Goal: Task Accomplishment & Management: Use online tool/utility

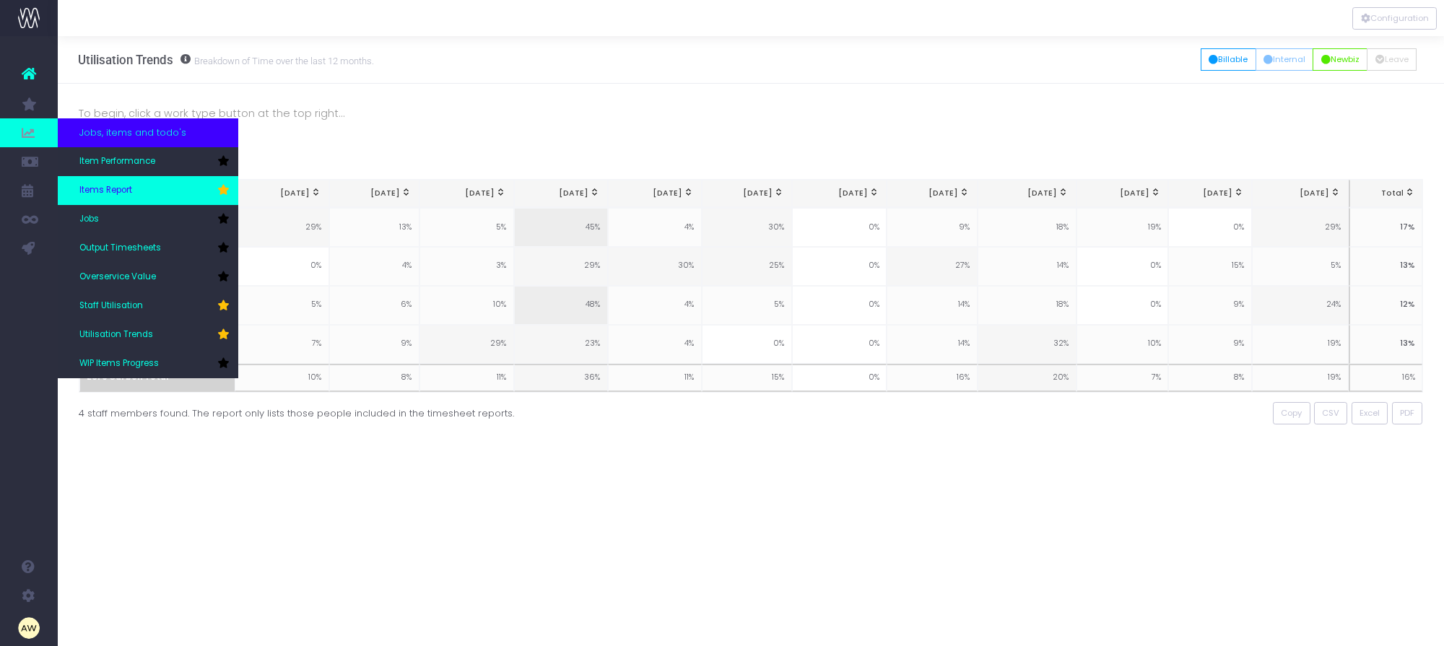
click at [128, 190] on span "Items Report" at bounding box center [105, 190] width 53 height 13
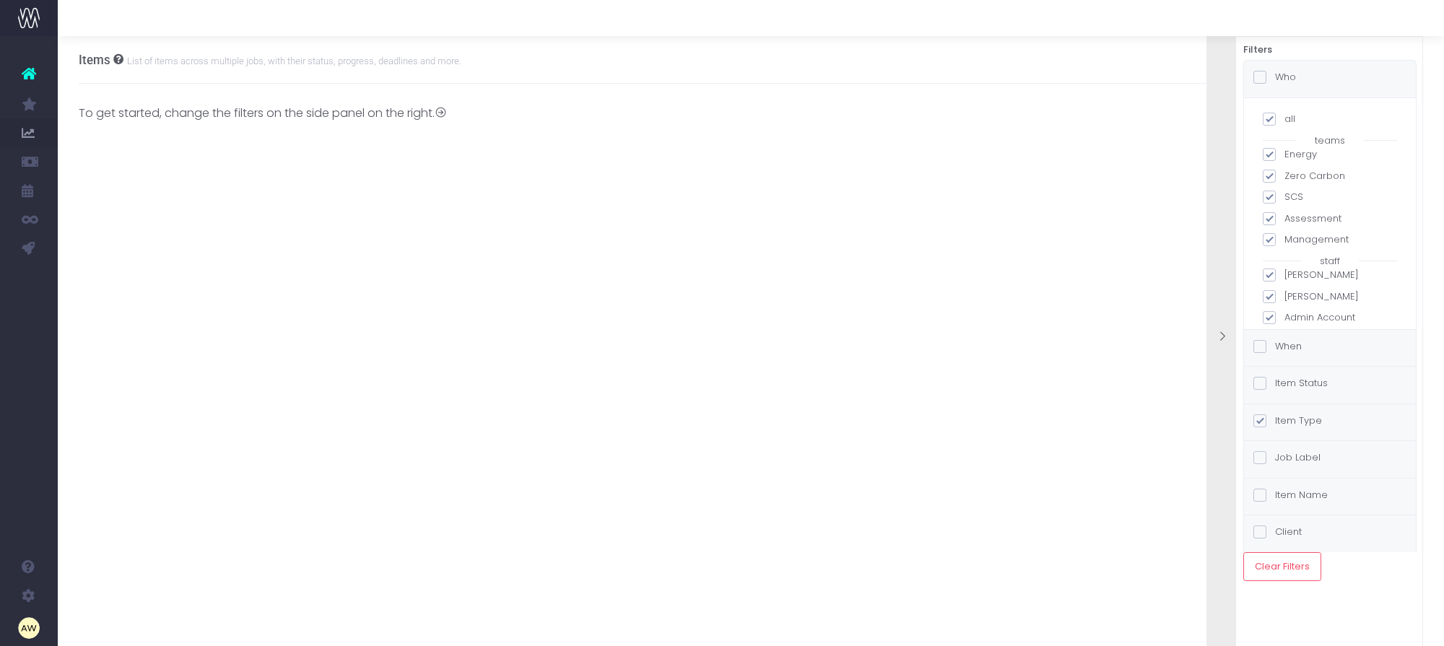
click at [1275, 123] on span at bounding box center [1268, 119] width 13 height 13
click at [1284, 121] on input "all" at bounding box center [1288, 116] width 9 height 9
checkbox input "false"
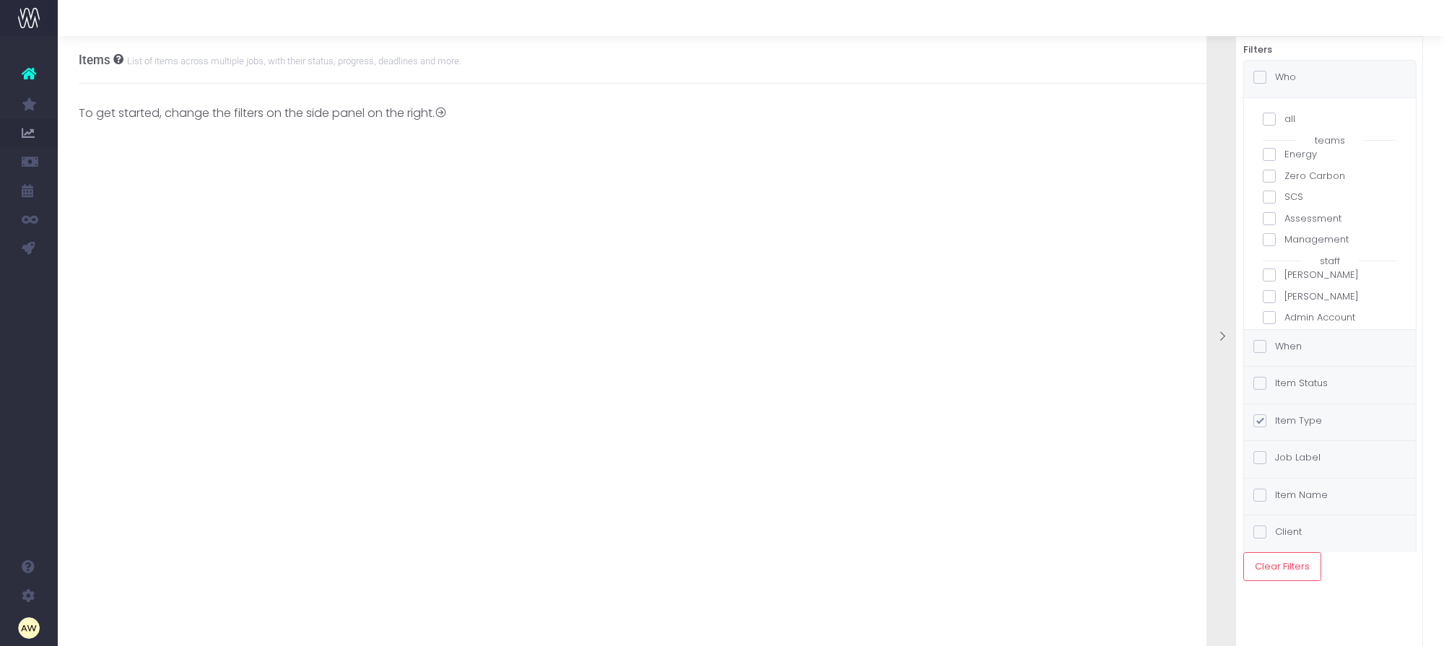
checkbox input "false"
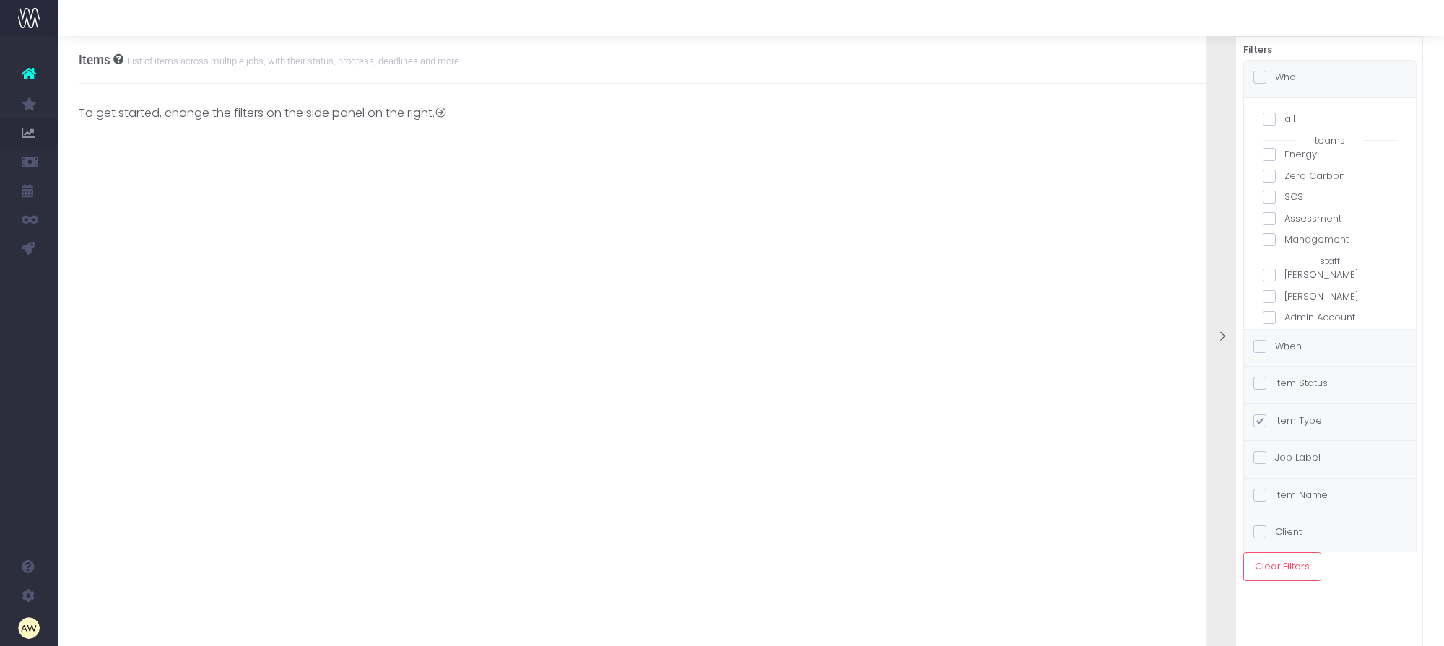
checkbox input "false"
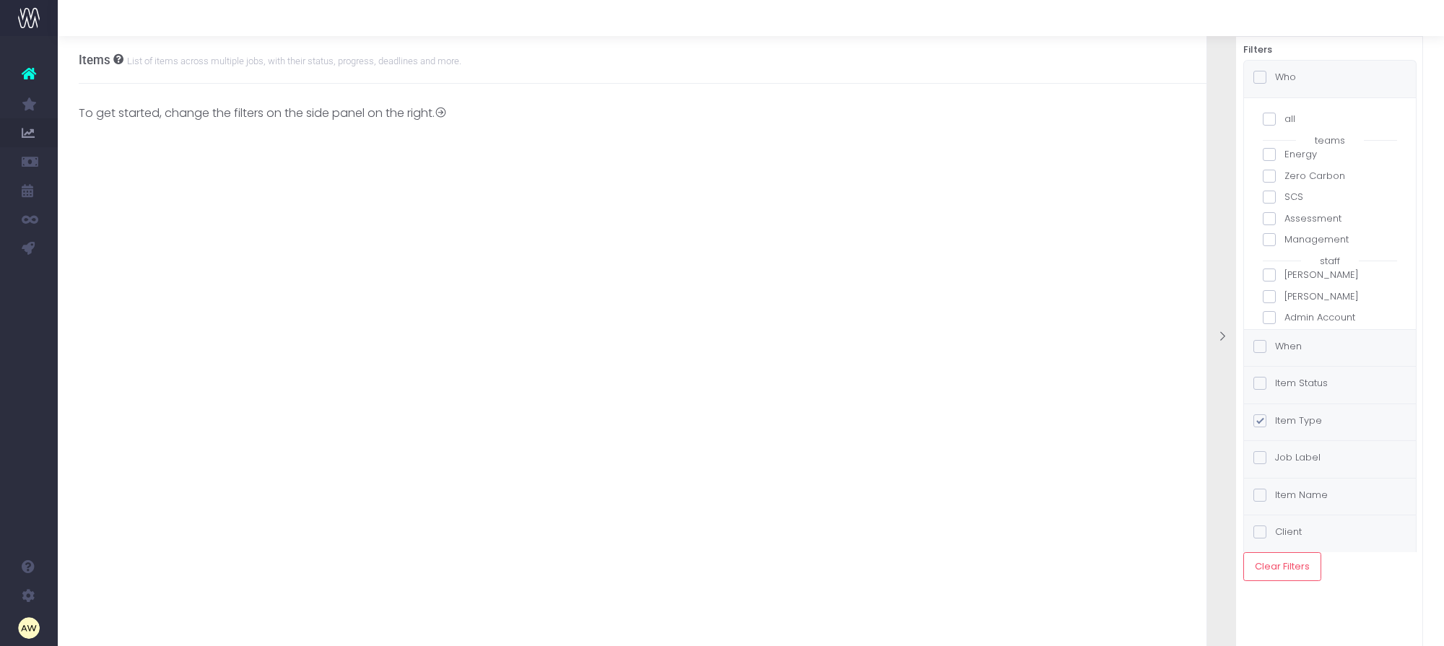
checkbox input "false"
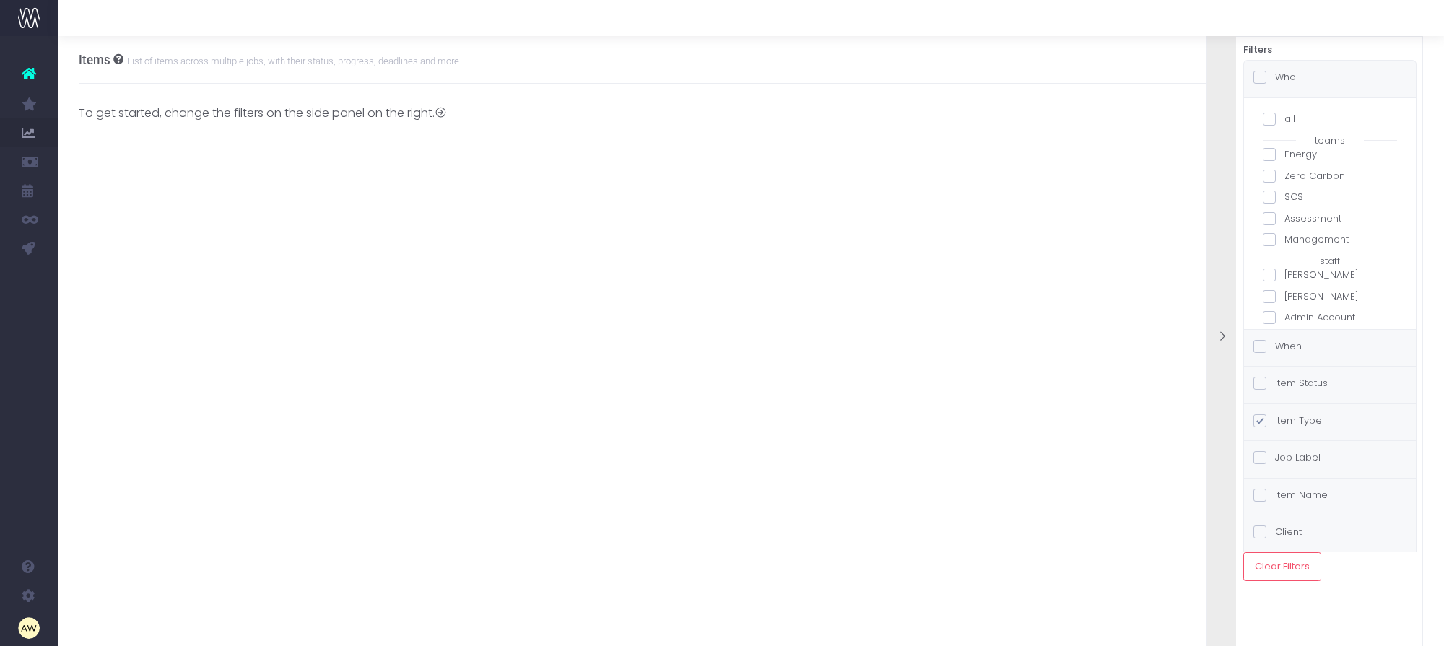
checkbox input "false"
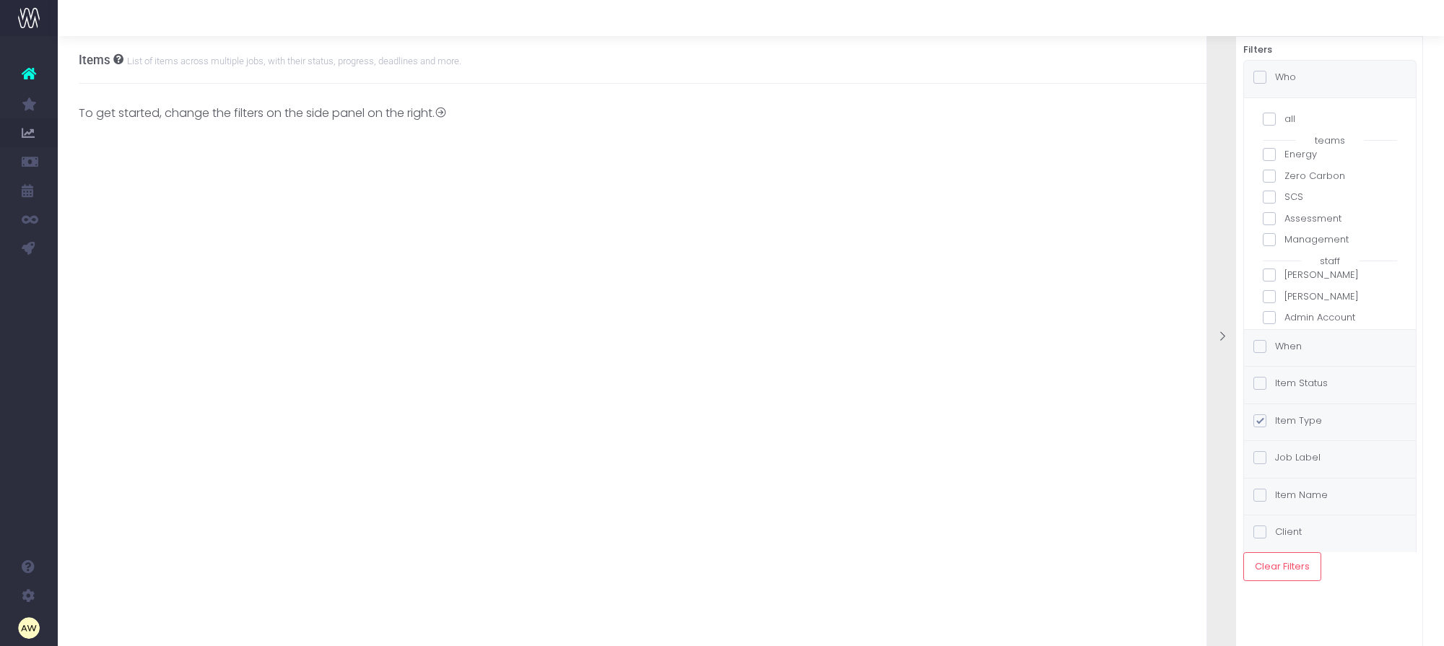
checkbox input "false"
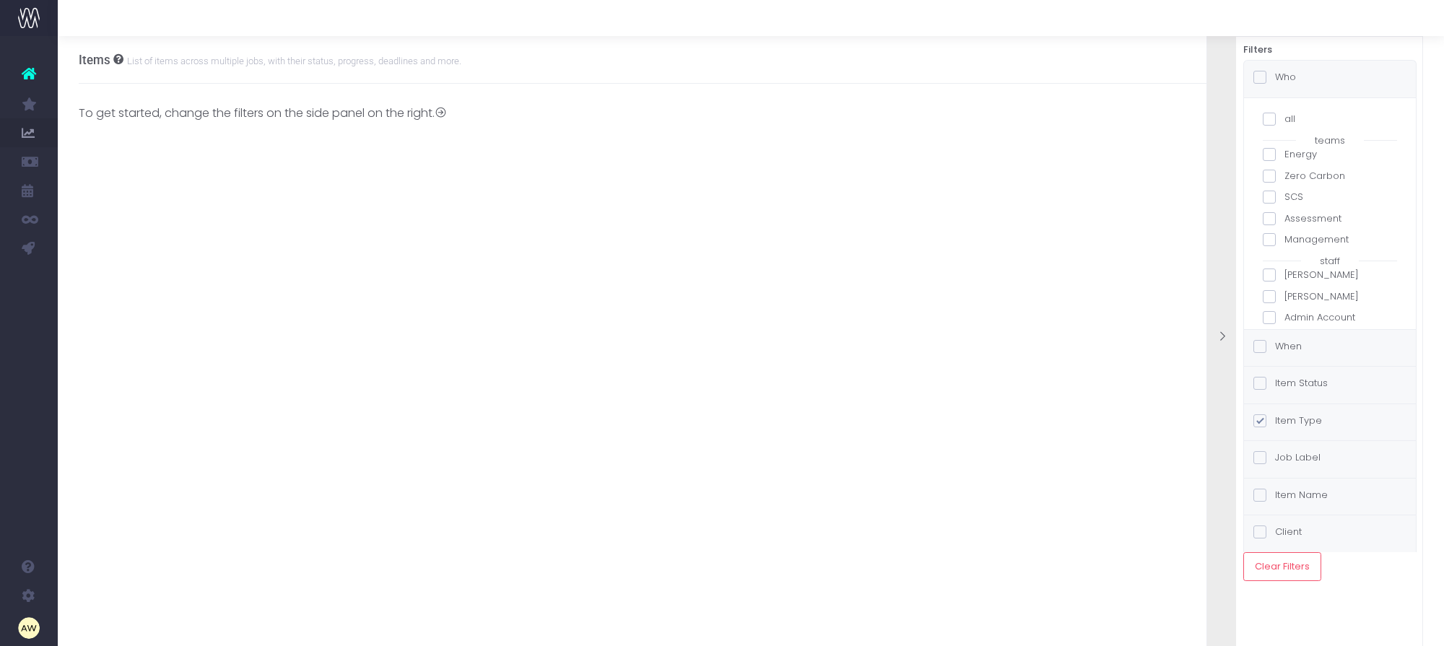
checkbox input "false"
click at [1315, 196] on label "[PERSON_NAME]" at bounding box center [1329, 198] width 134 height 14
click at [1293, 196] on input "[PERSON_NAME]" at bounding box center [1288, 195] width 9 height 9
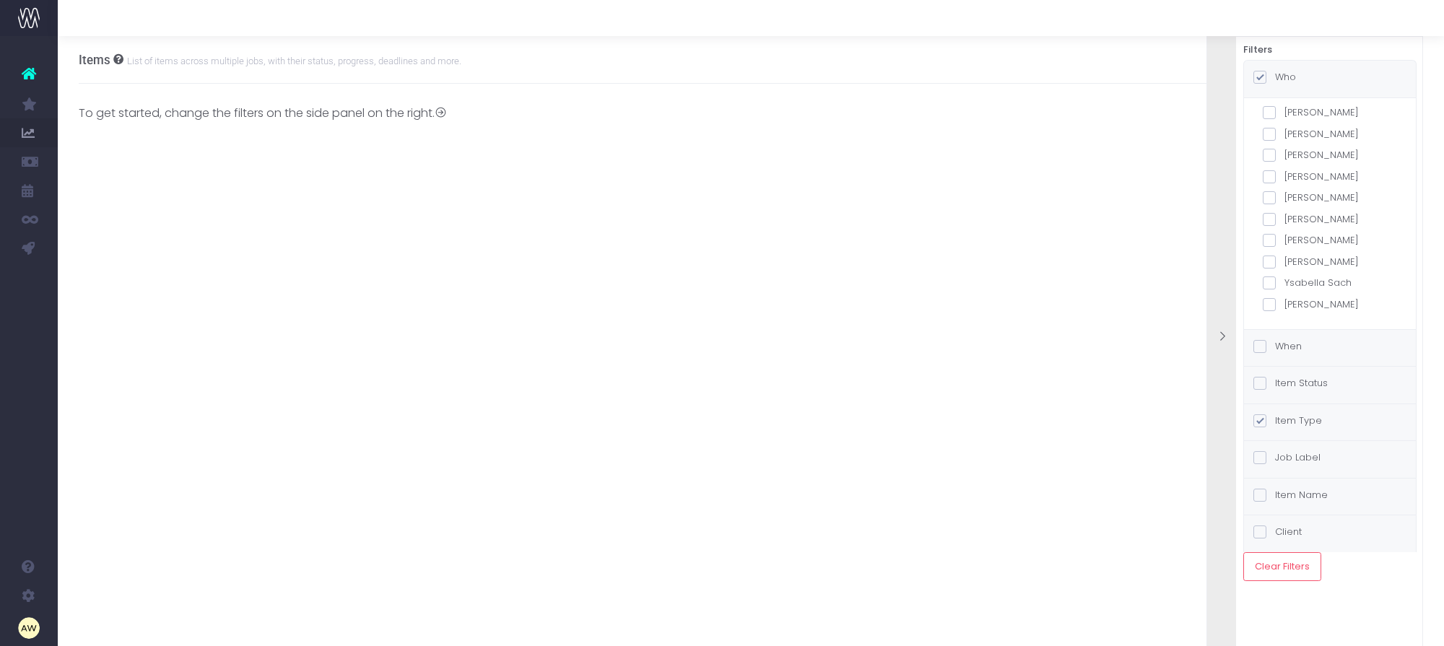
checkbox input "true"
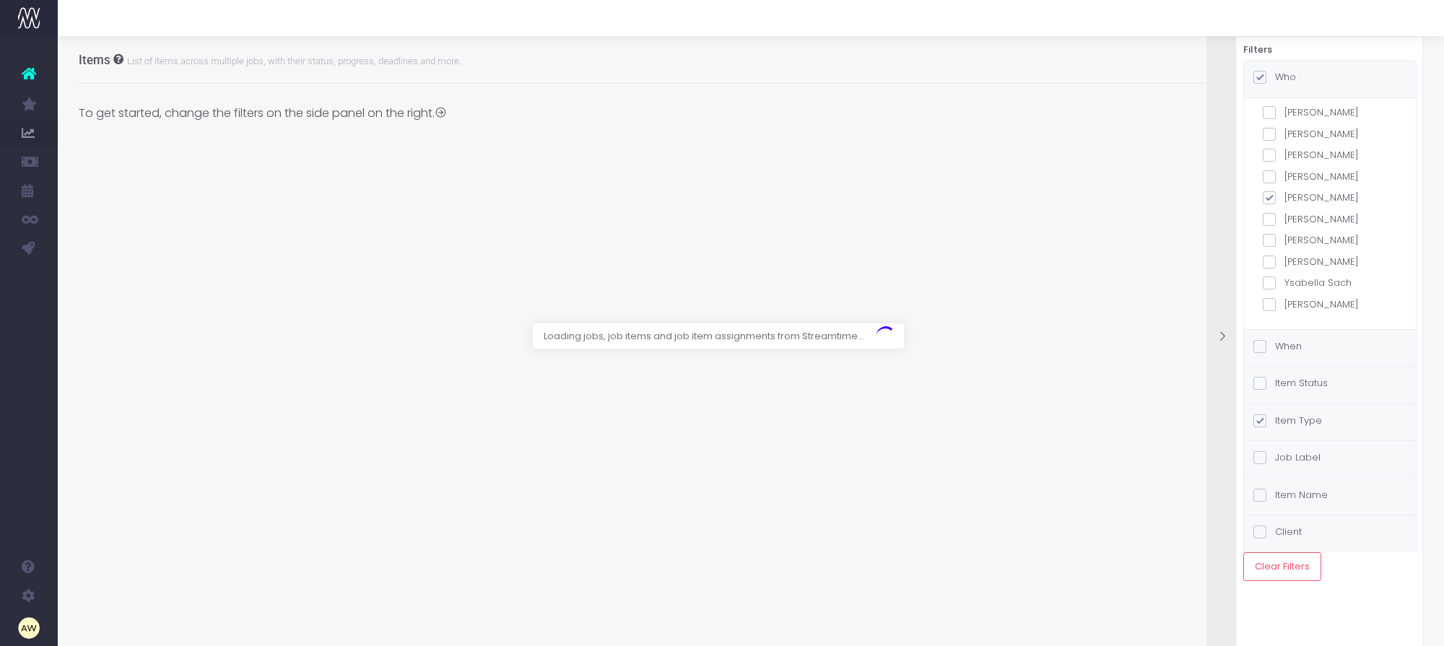
click at [1309, 386] on label "Item Status" at bounding box center [1290, 383] width 74 height 14
click at [1284, 385] on input "Item Status" at bounding box center [1279, 380] width 9 height 9
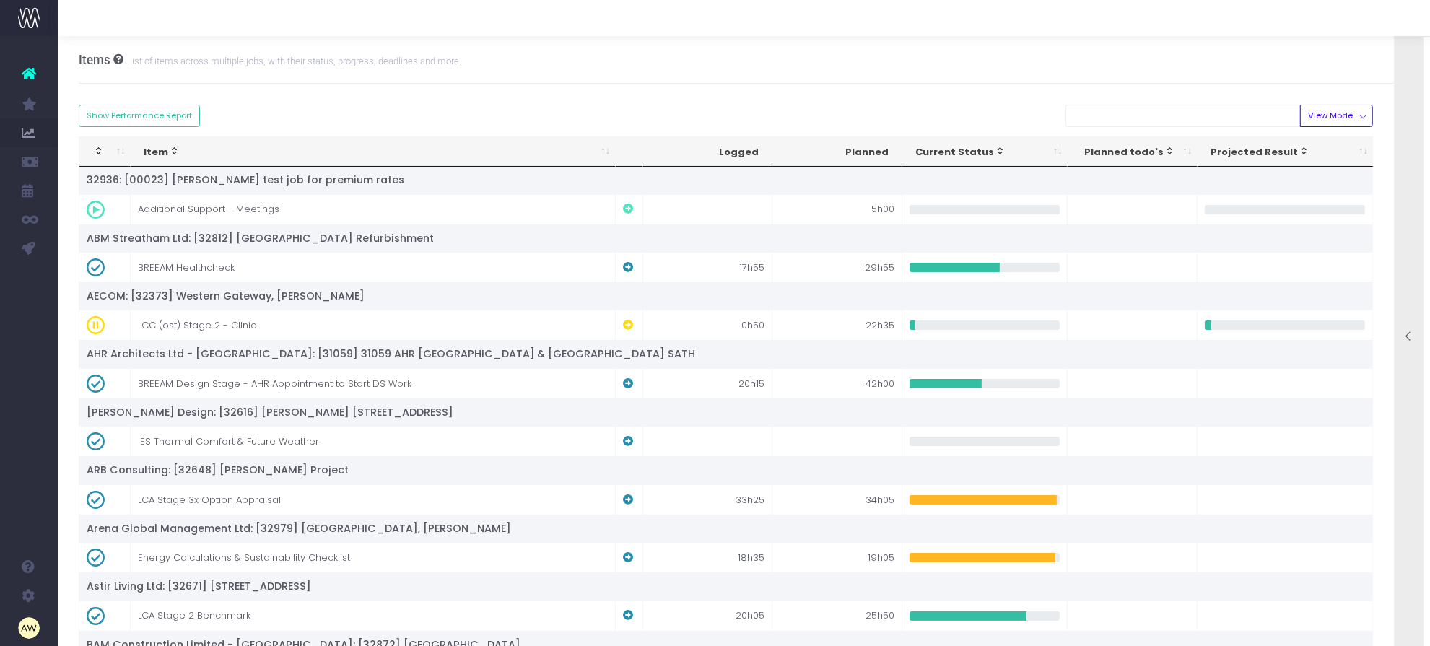
click at [1407, 214] on div at bounding box center [1408, 337] width 29 height 645
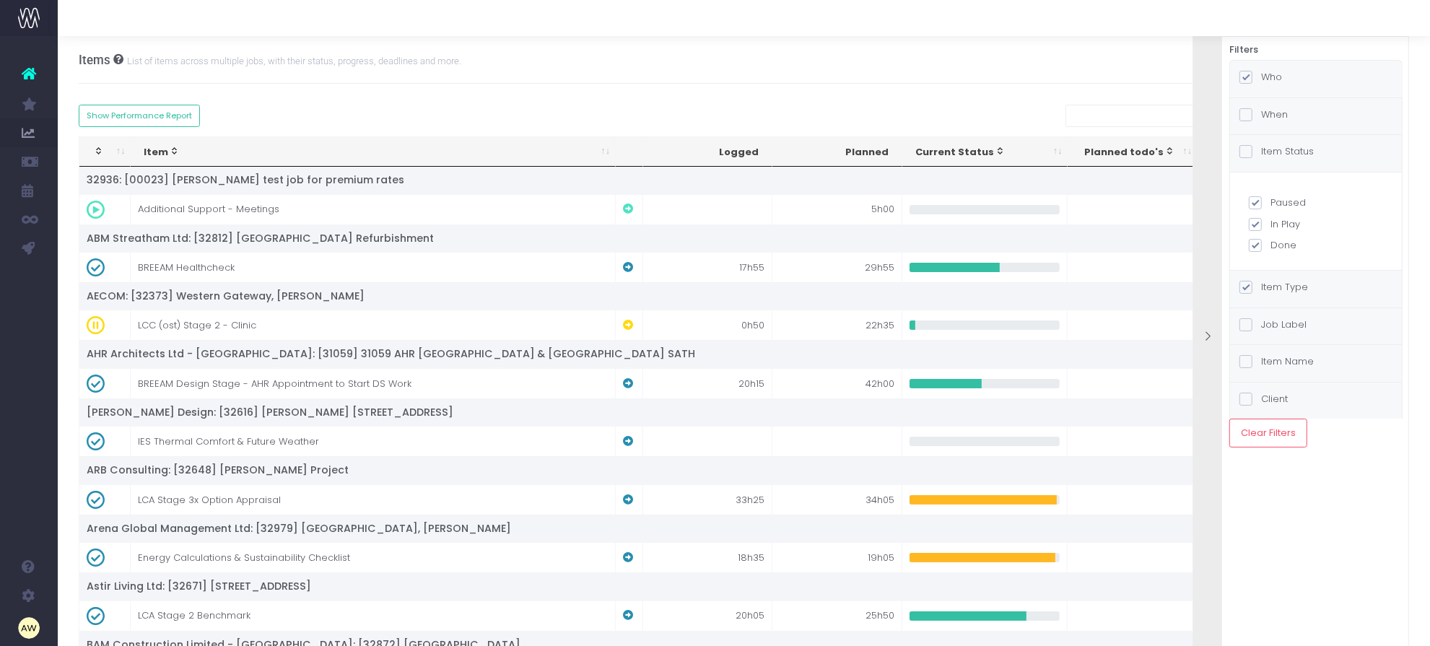
click at [1293, 245] on label "Done" at bounding box center [1316, 245] width 134 height 14
click at [1280, 245] on input "Done" at bounding box center [1274, 242] width 9 height 9
checkbox input "false"
checkbox input "true"
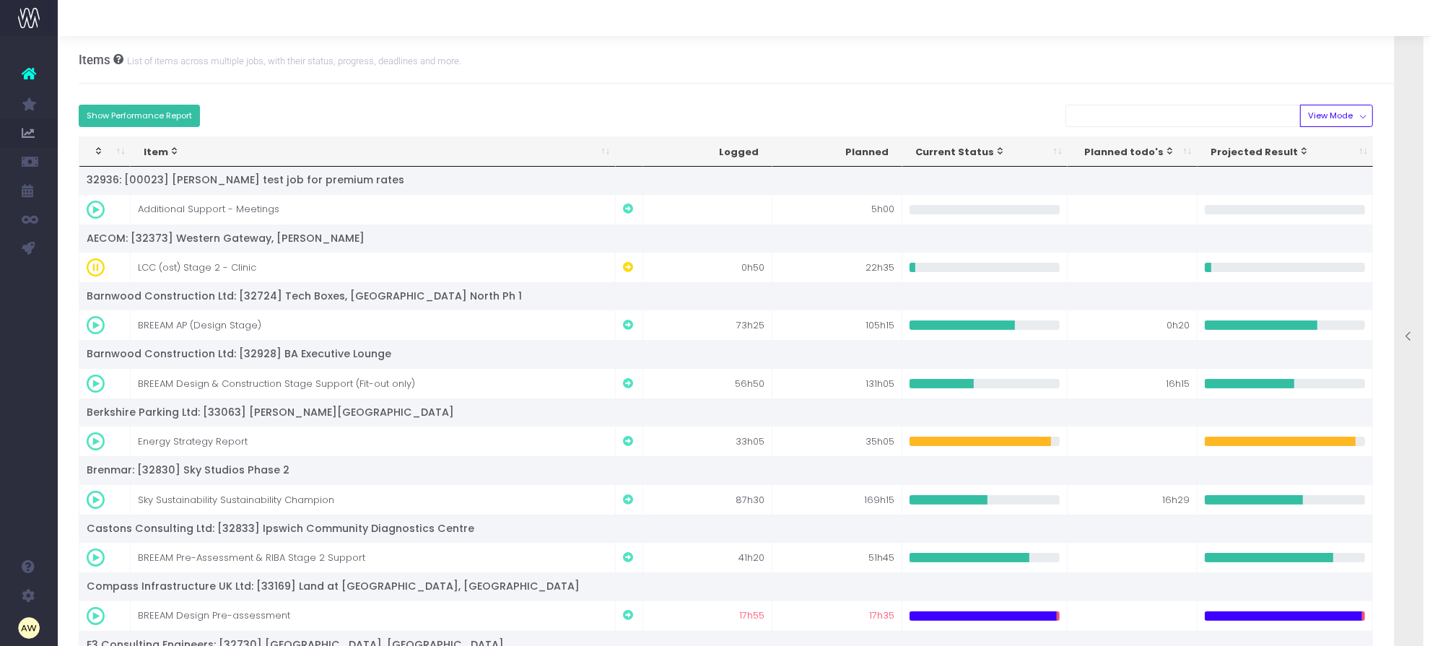
click at [167, 112] on button "Show Performance Report" at bounding box center [140, 116] width 122 height 22
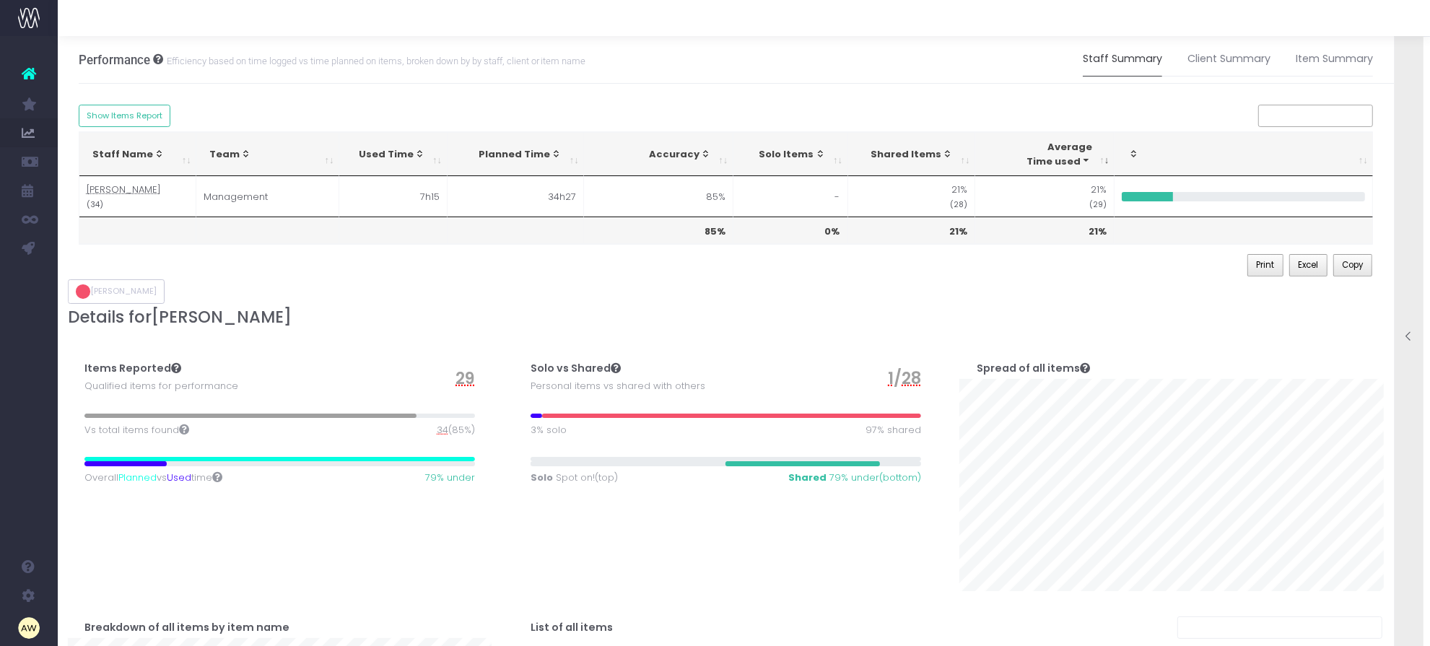
click at [1411, 333] on icon at bounding box center [1409, 337] width 12 height 12
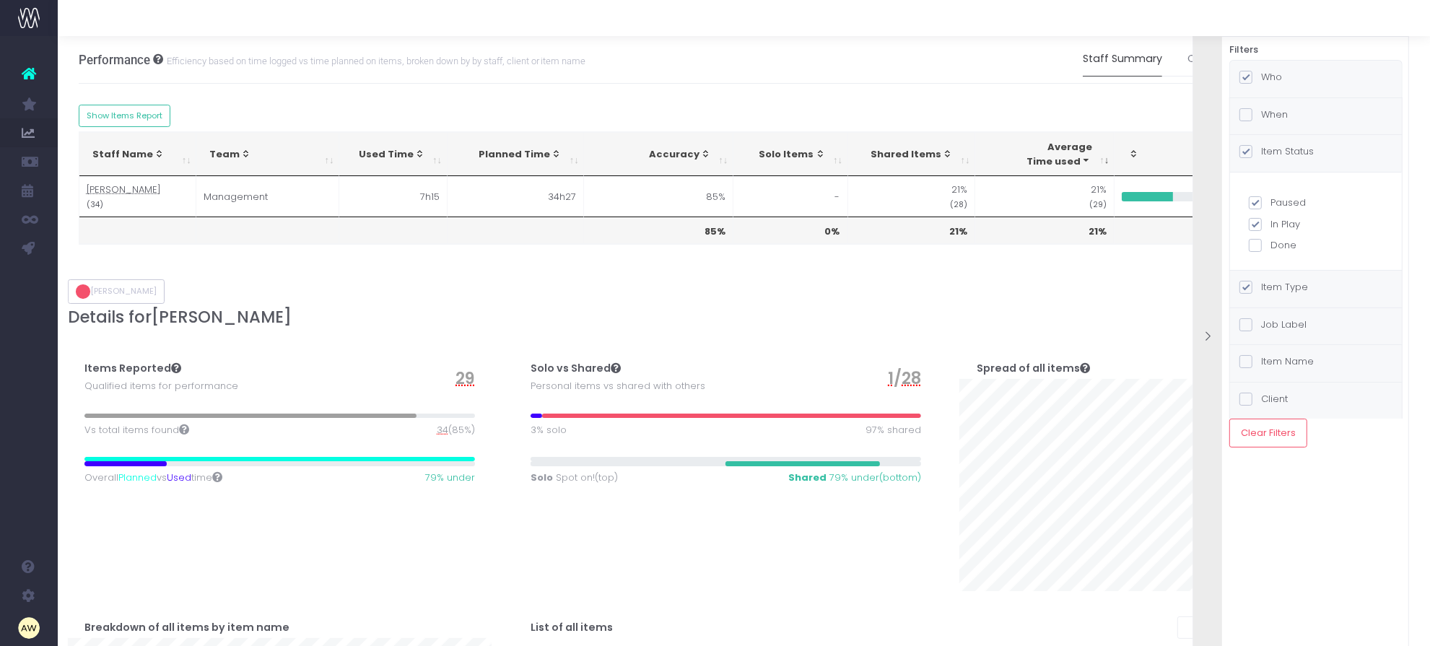
click at [1070, 271] on div "Print Excel Copy" at bounding box center [726, 267] width 1295 height 26
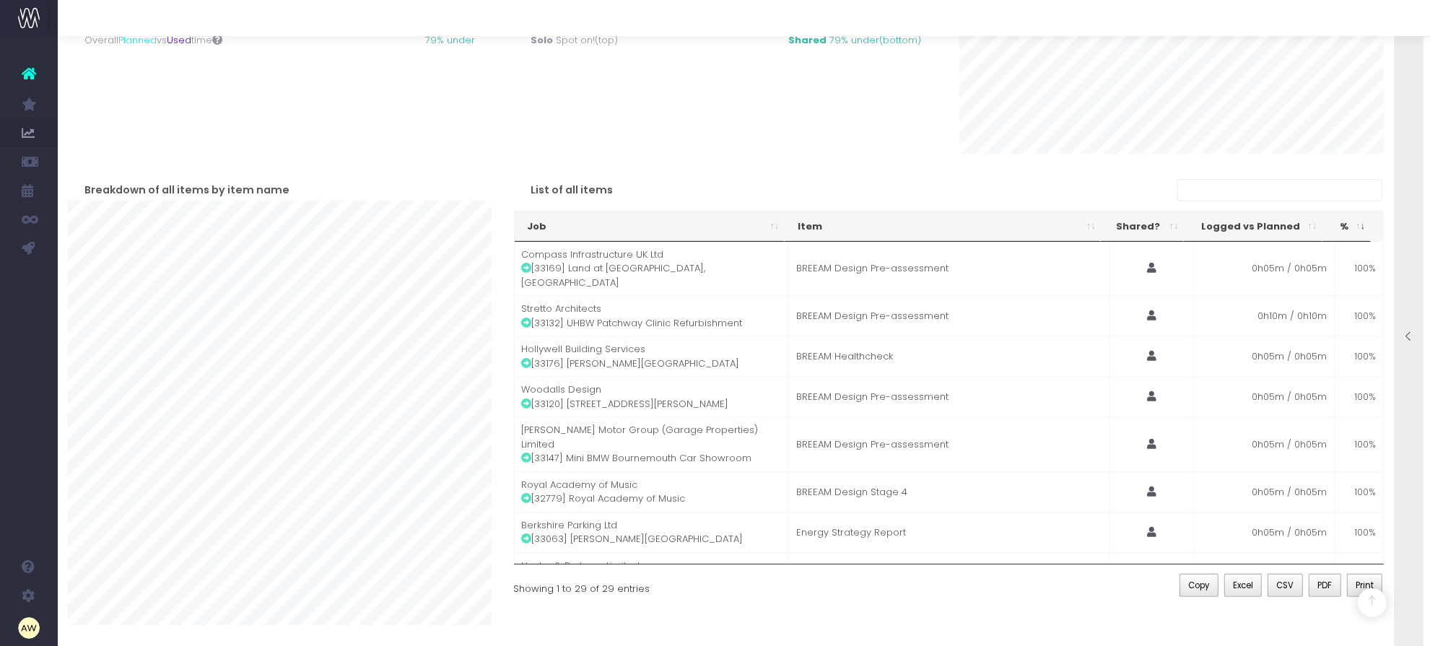
scroll to position [167, 0]
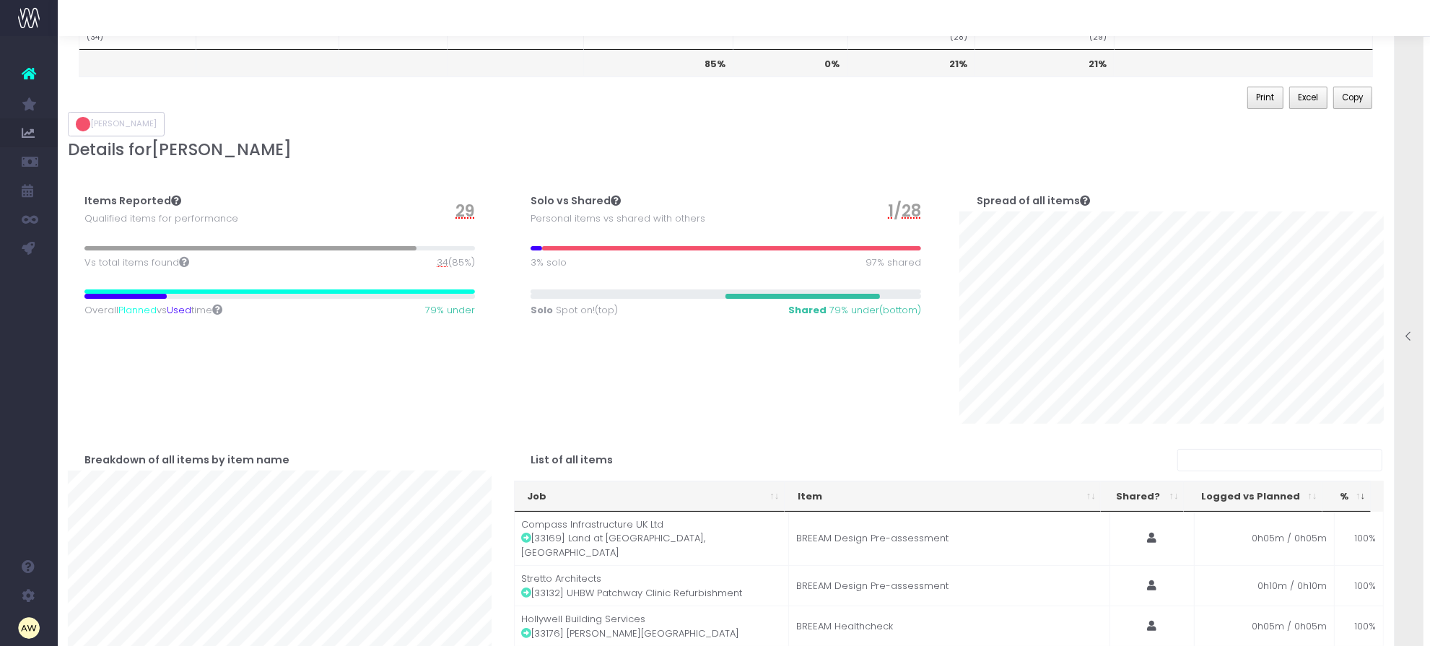
click at [438, 261] on span "34" at bounding box center [443, 263] width 12 height 14
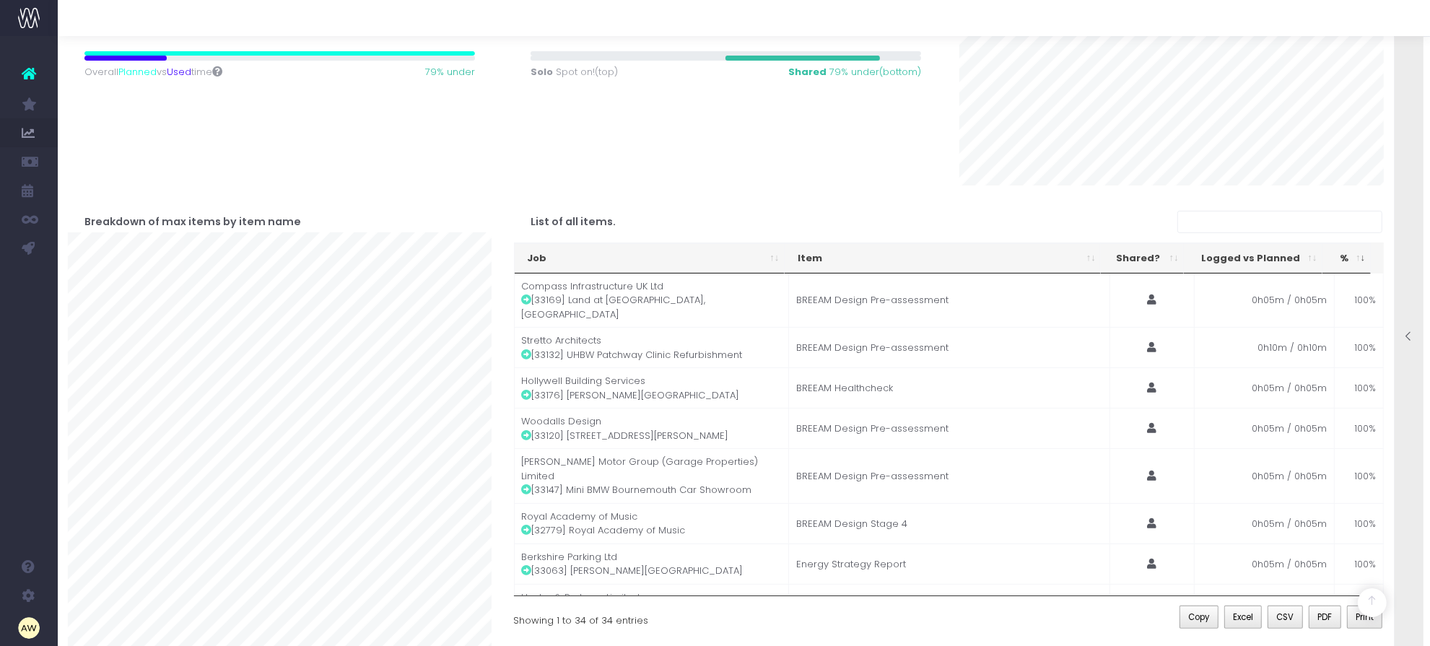
scroll to position [438, 0]
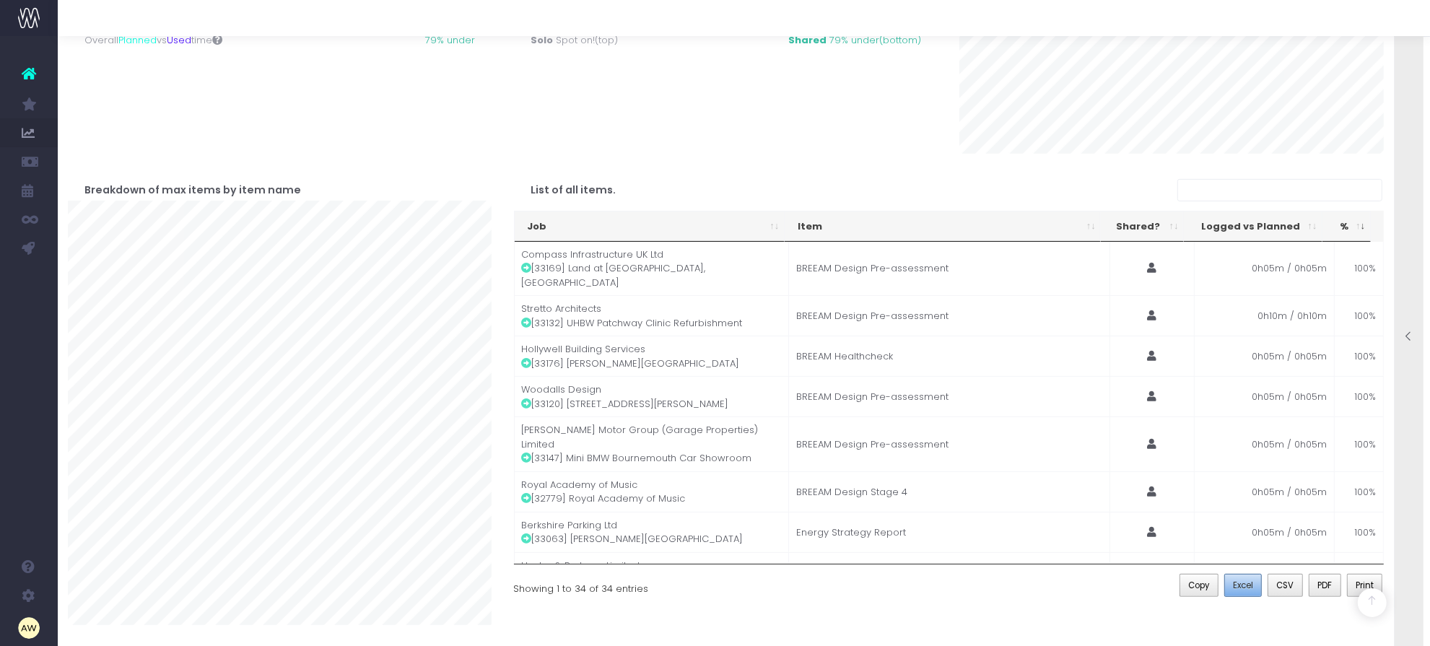
click at [1238, 592] on span "Excel" at bounding box center [1243, 585] width 20 height 13
click at [1402, 182] on div at bounding box center [1408, 337] width 29 height 645
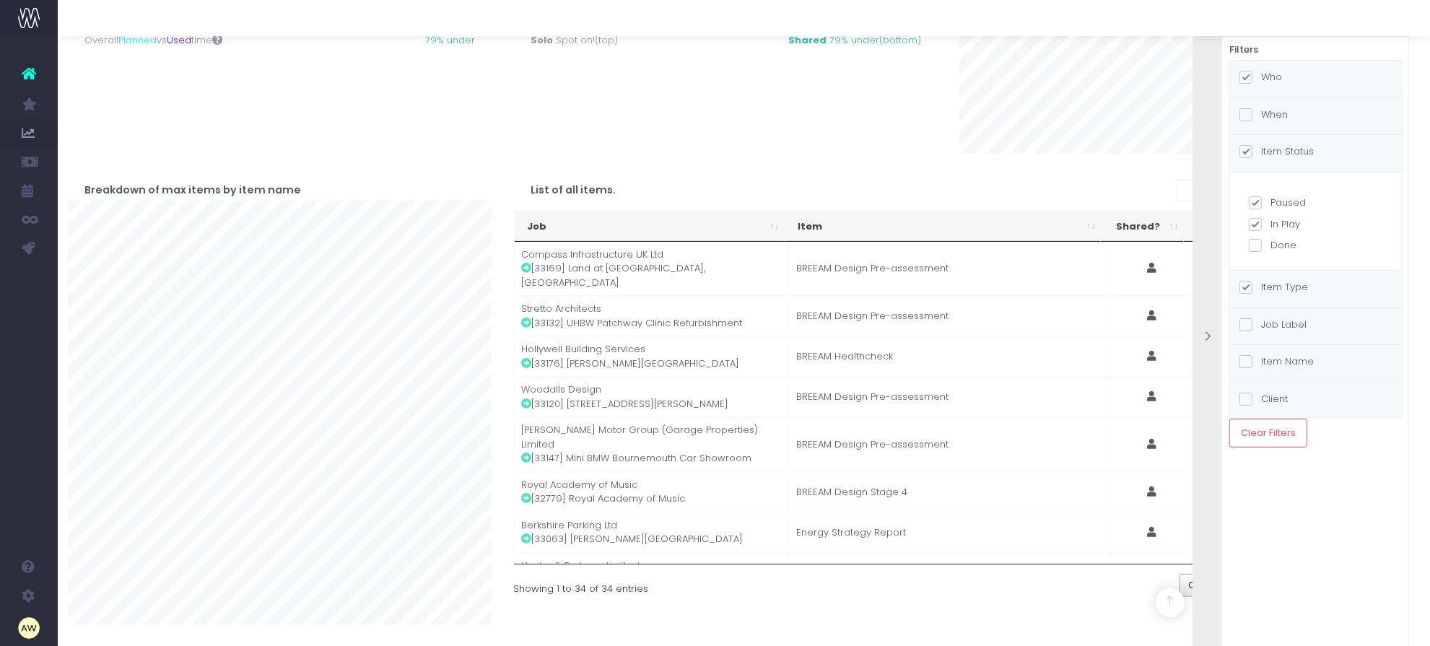
click at [1278, 82] on label "Who" at bounding box center [1260, 77] width 43 height 14
click at [1270, 79] on input "Who" at bounding box center [1265, 74] width 9 height 9
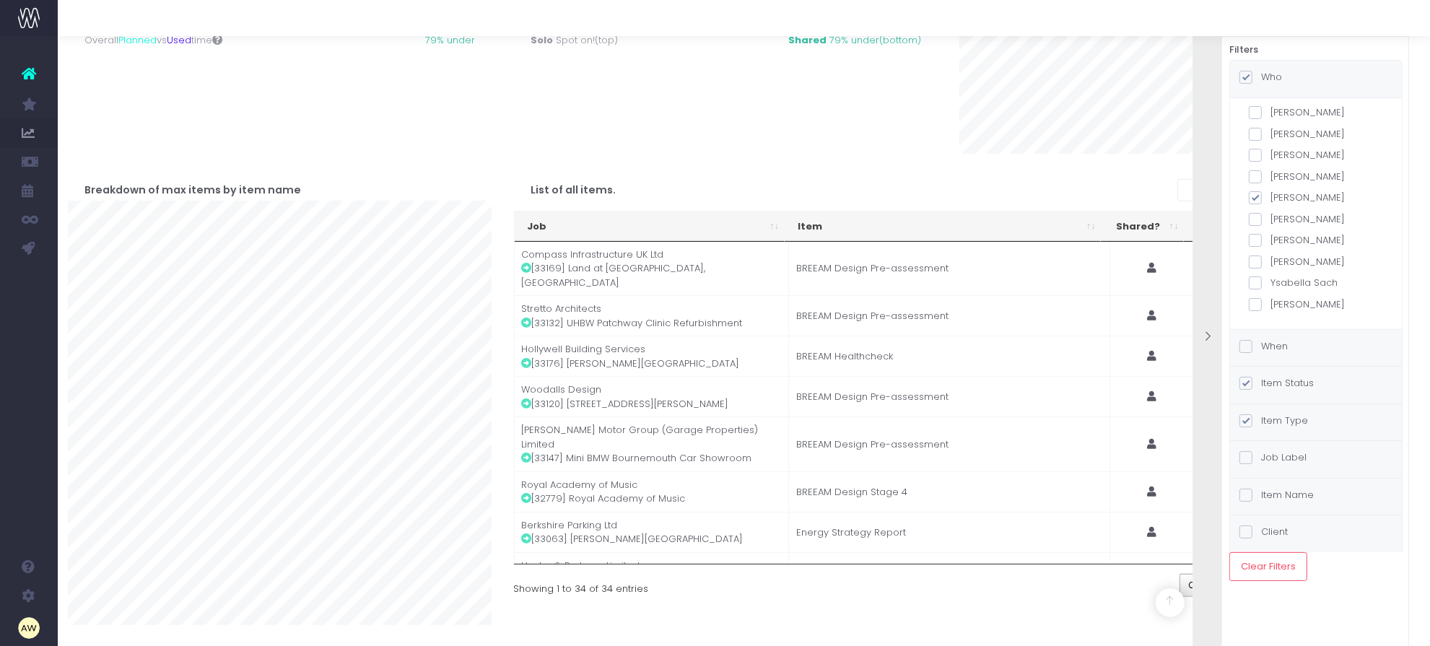
click at [1304, 236] on label "[PERSON_NAME]" at bounding box center [1316, 240] width 134 height 14
click at [1280, 236] on input "[PERSON_NAME]" at bounding box center [1274, 237] width 9 height 9
checkbox input "true"
click at [1303, 195] on label "[PERSON_NAME]" at bounding box center [1316, 198] width 134 height 14
click at [1280, 195] on input "[PERSON_NAME]" at bounding box center [1274, 195] width 9 height 9
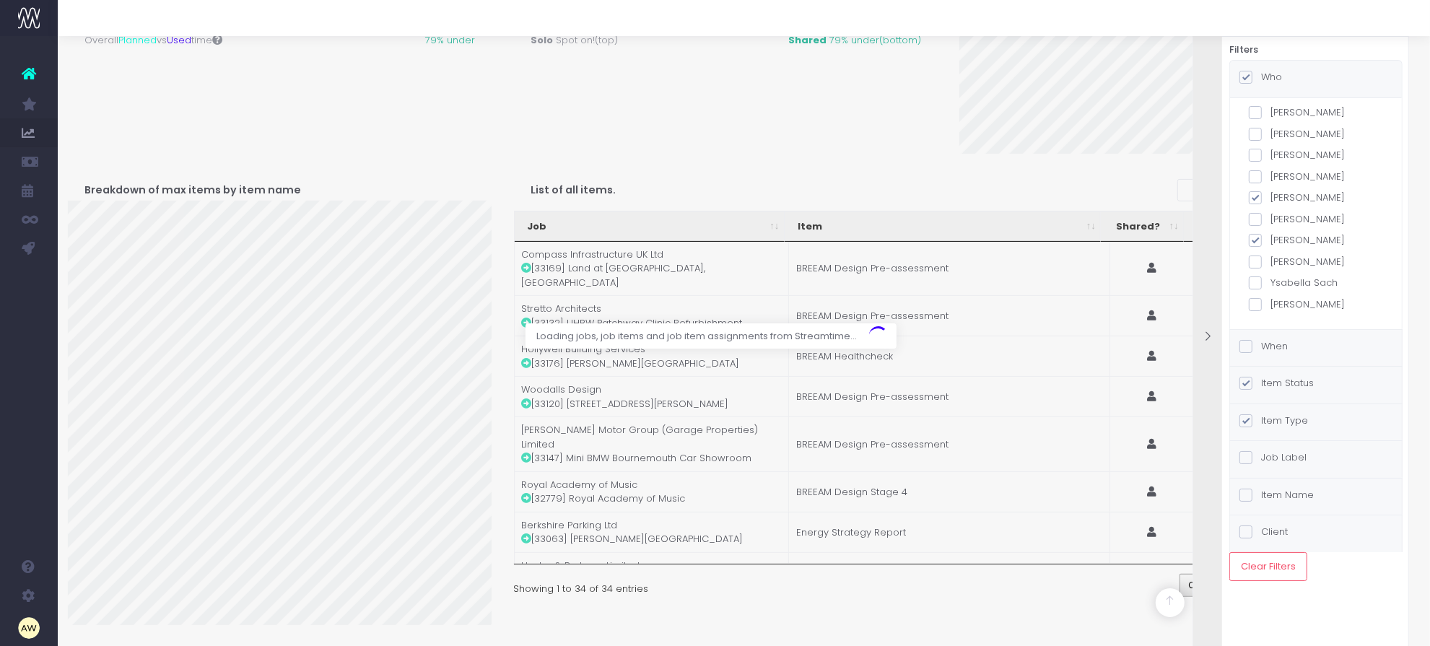
checkbox input "false"
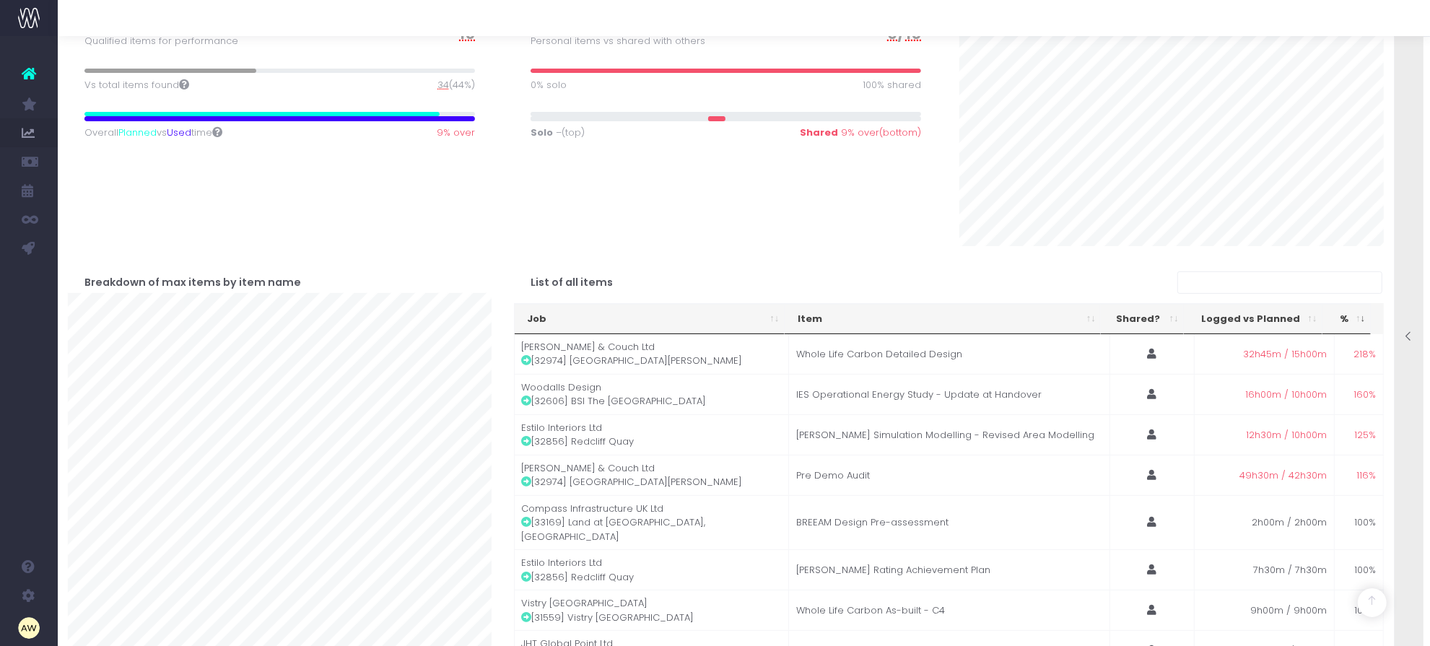
scroll to position [167, 0]
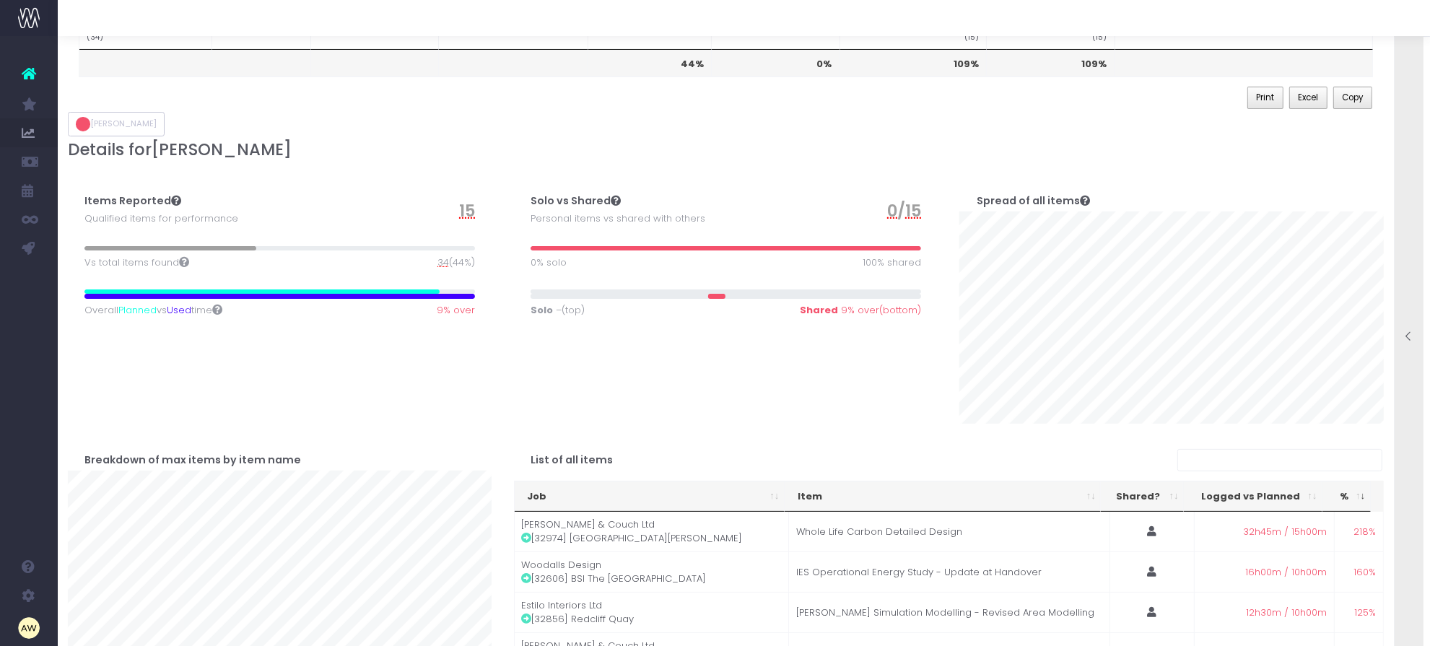
click at [438, 262] on span "34" at bounding box center [443, 263] width 12 height 14
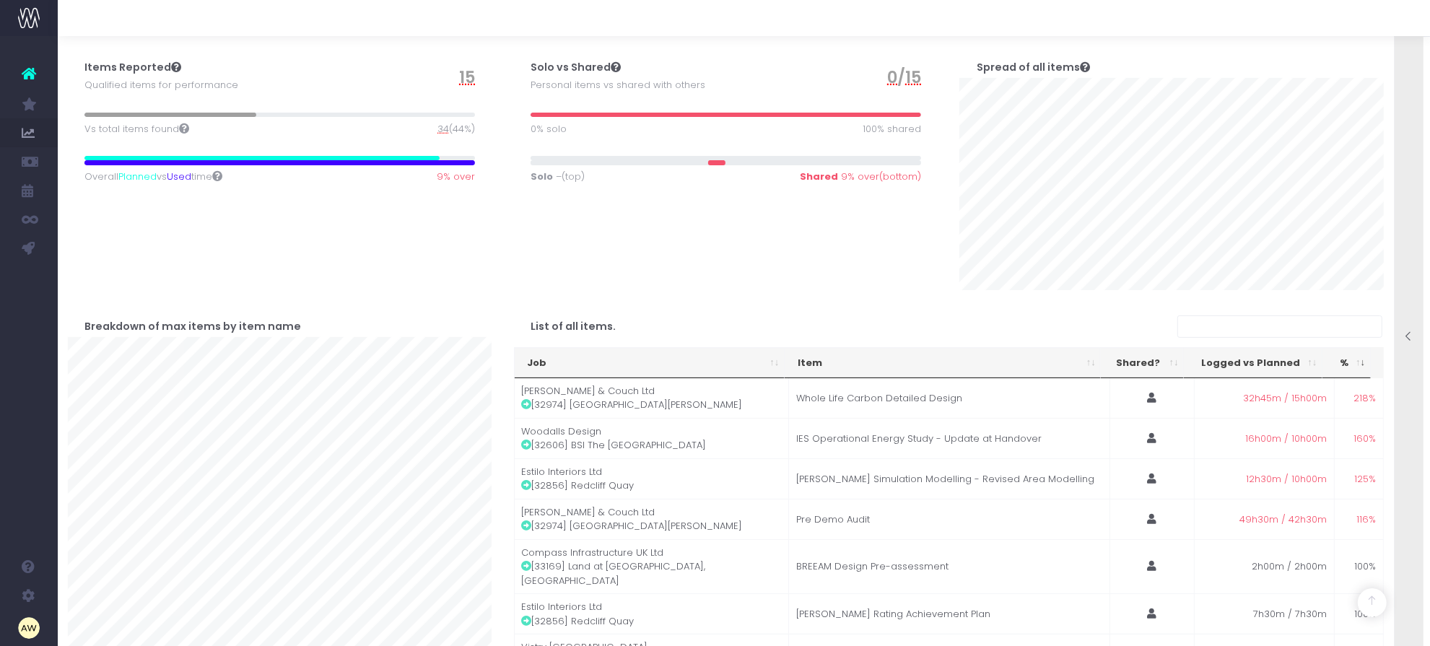
scroll to position [438, 0]
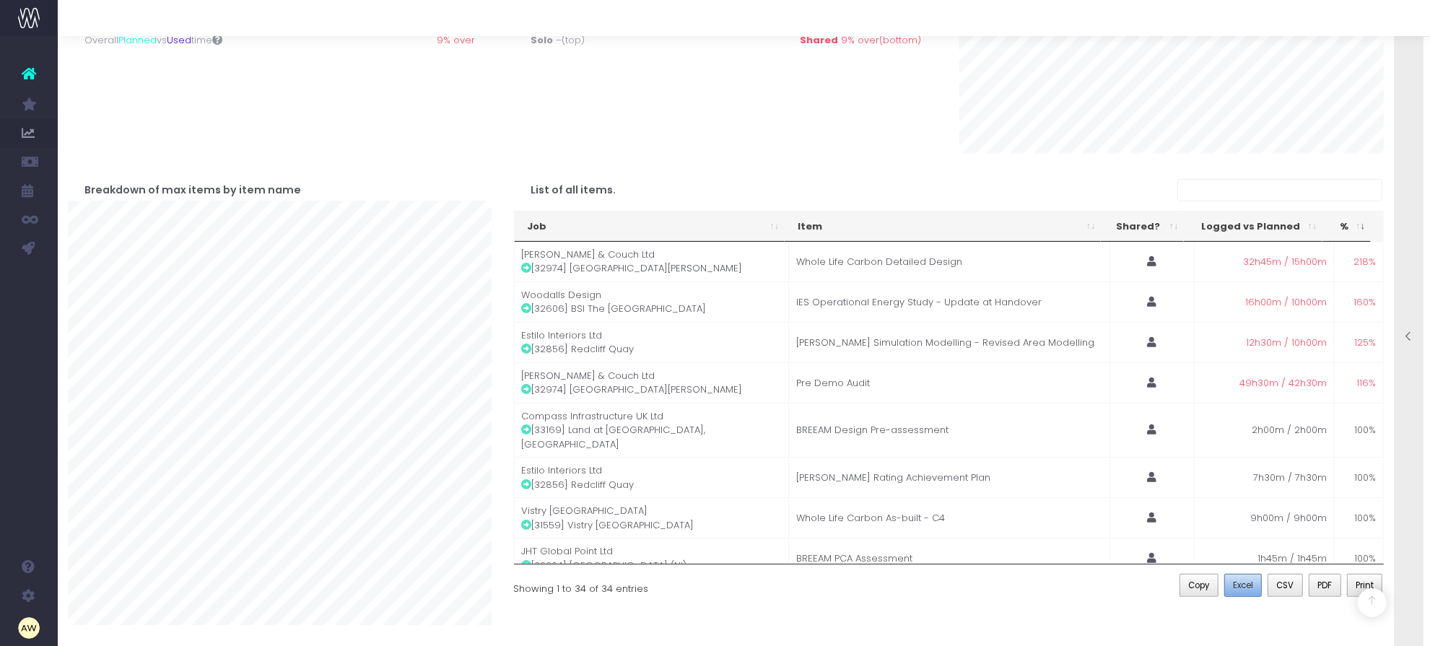
click at [1244, 592] on span "Excel" at bounding box center [1243, 585] width 20 height 13
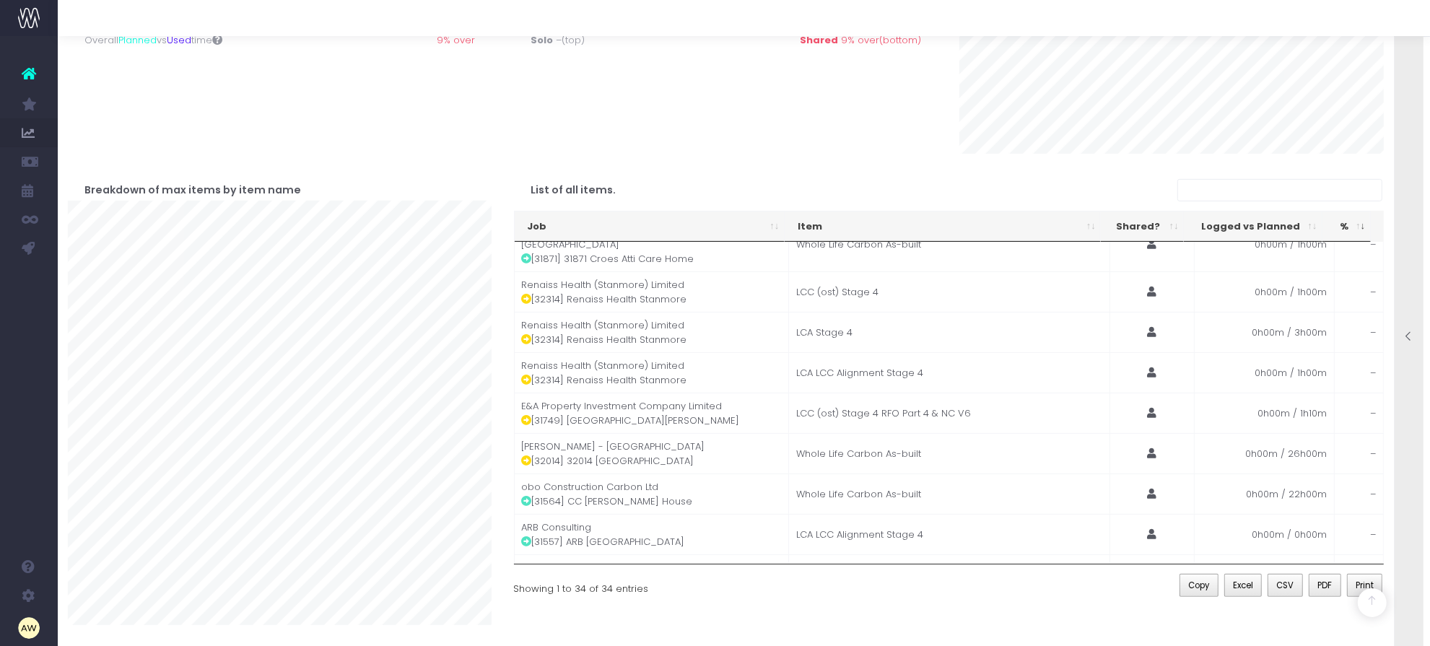
scroll to position [142, 0]
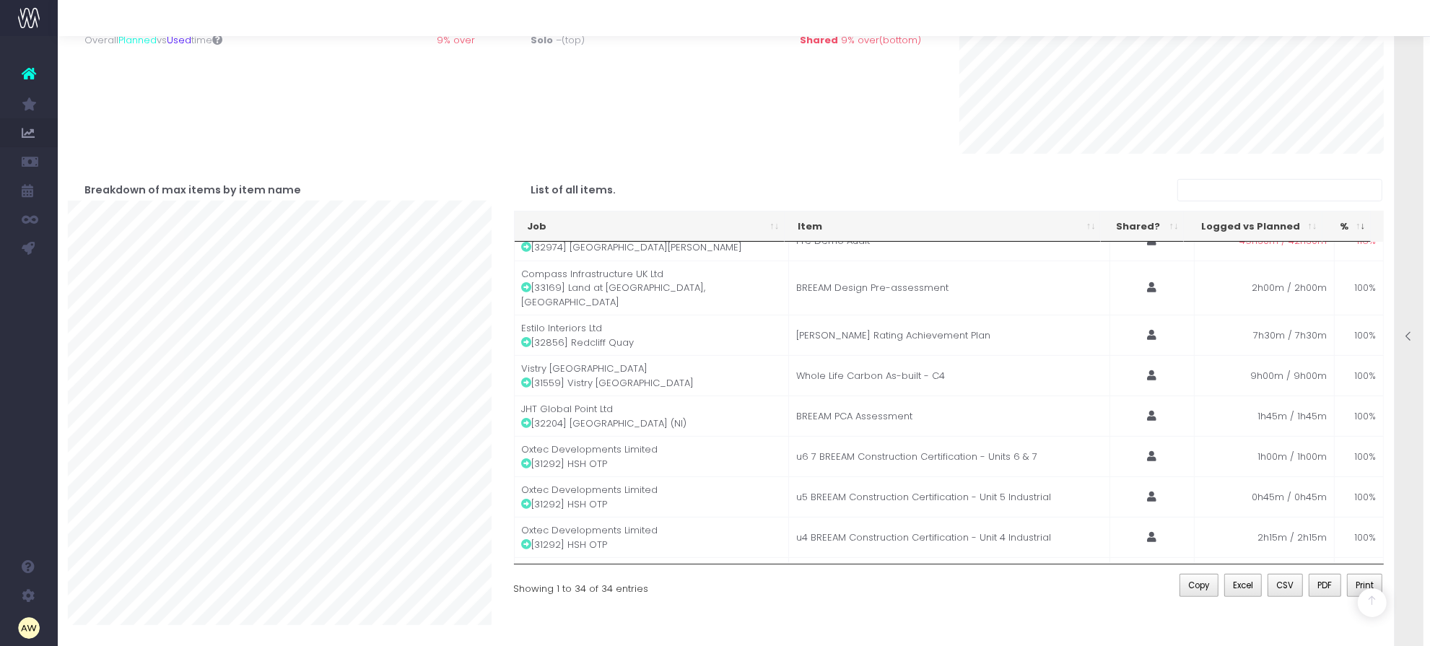
click at [1423, 293] on div at bounding box center [1408, 337] width 29 height 645
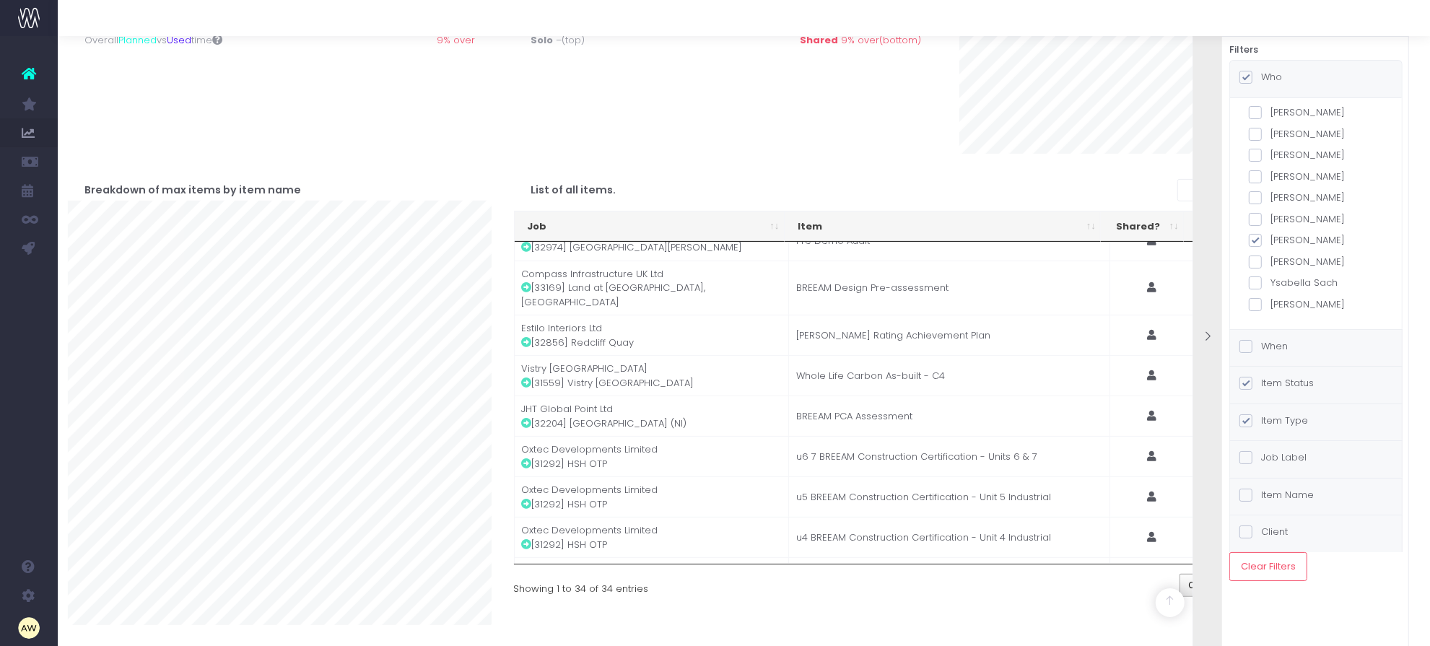
click at [1301, 380] on label "Item Status" at bounding box center [1276, 383] width 74 height 14
click at [1270, 380] on input "Item Status" at bounding box center [1265, 380] width 9 height 9
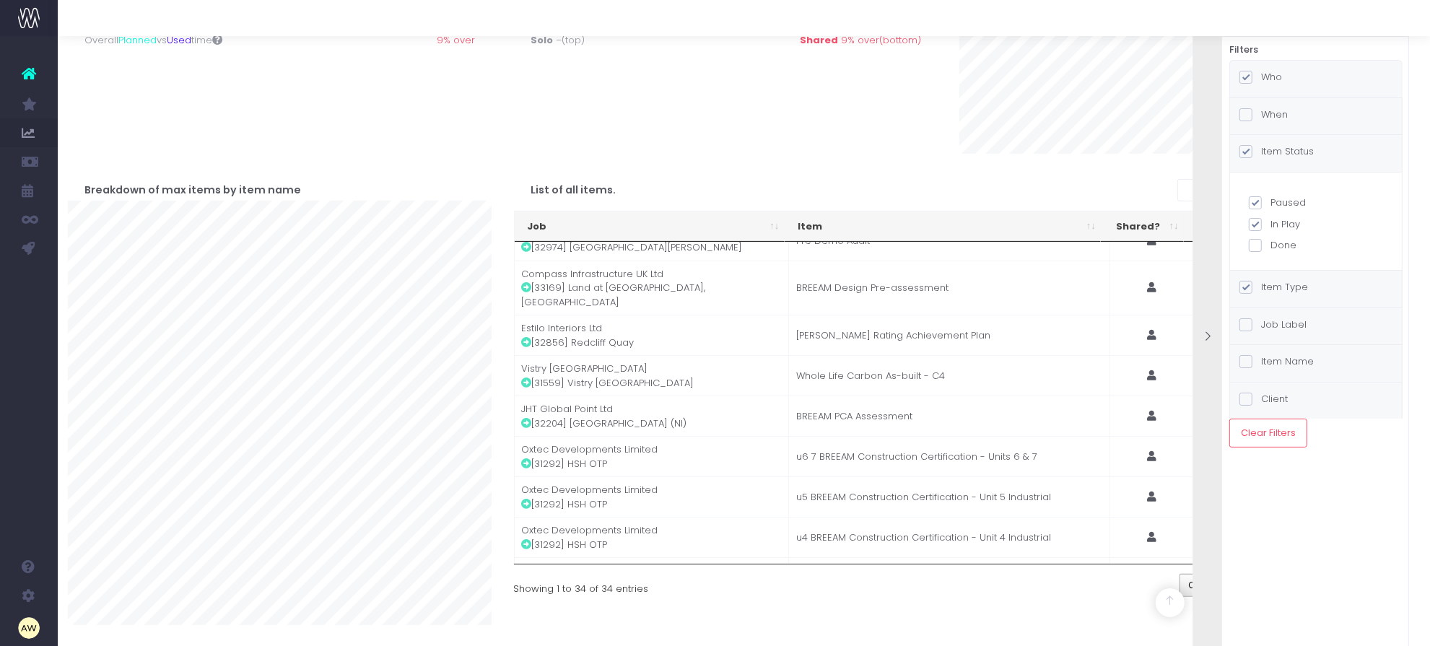
click at [1319, 287] on div "Item Type" at bounding box center [1316, 289] width 172 height 37
click at [1301, 141] on div "Item Status" at bounding box center [1316, 153] width 172 height 37
click at [1298, 117] on div "When" at bounding box center [1316, 116] width 172 height 37
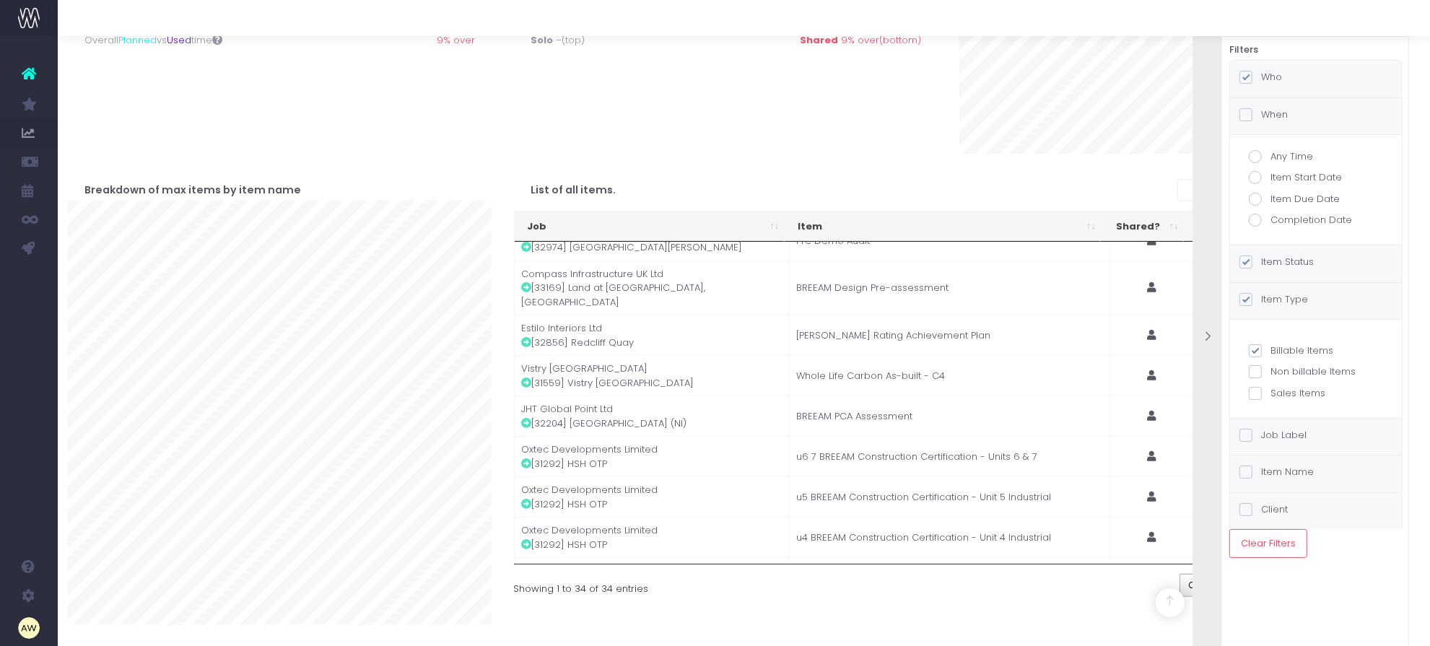
click at [1298, 79] on div "Who" at bounding box center [1316, 79] width 172 height 37
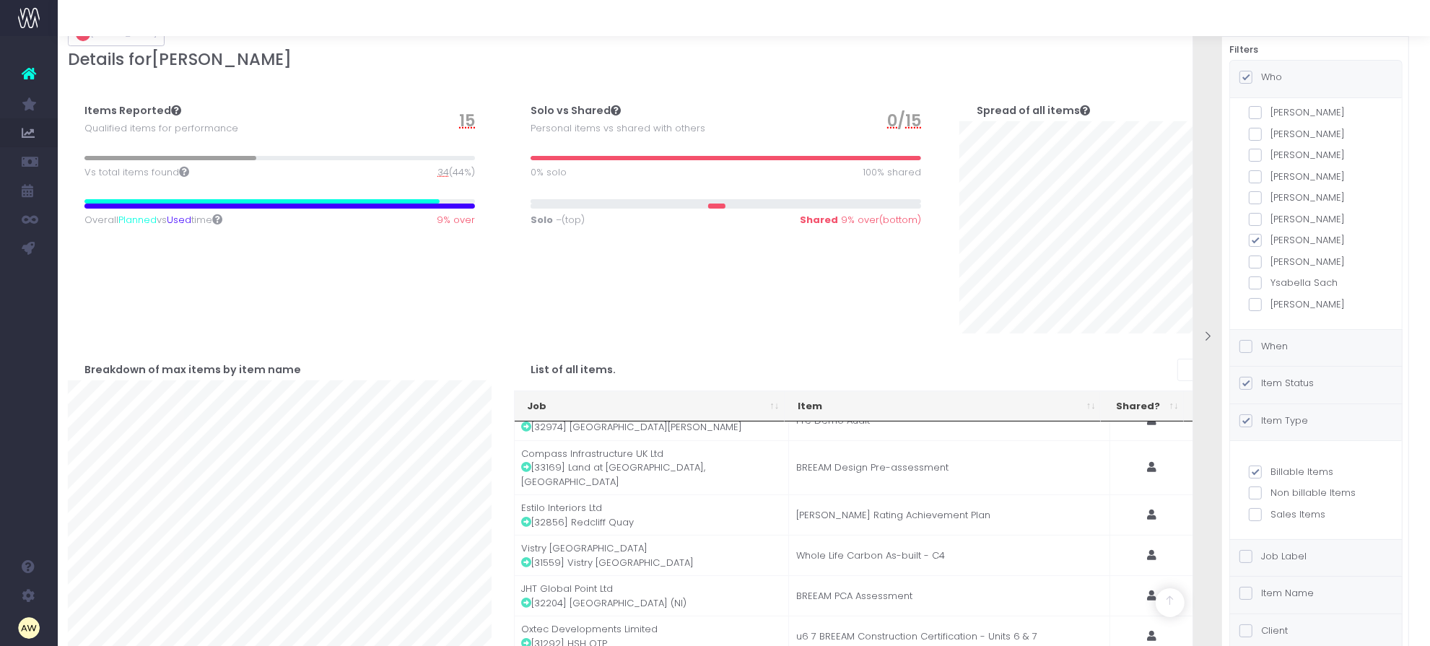
scroll to position [258, 11]
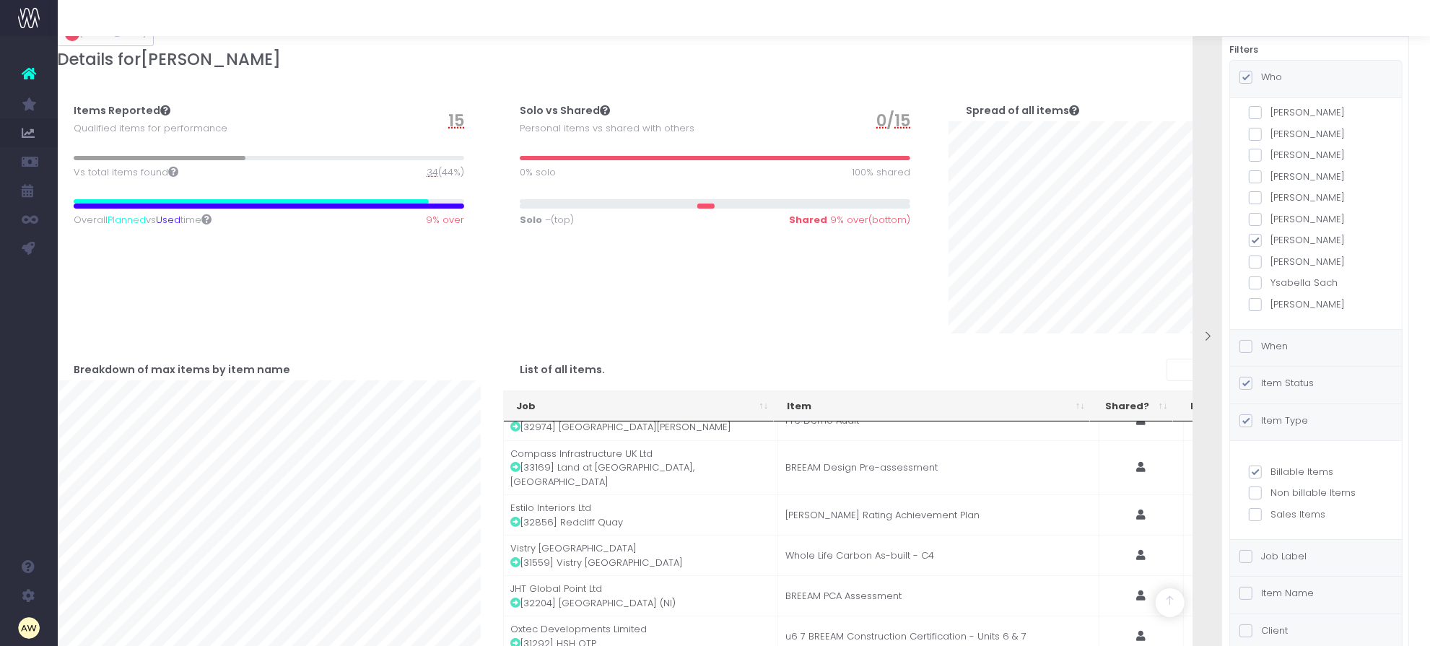
drag, startPoint x: 572, startPoint y: 285, endPoint x: 647, endPoint y: 286, distance: 74.3
click at [1208, 338] on icon at bounding box center [1208, 337] width 12 height 12
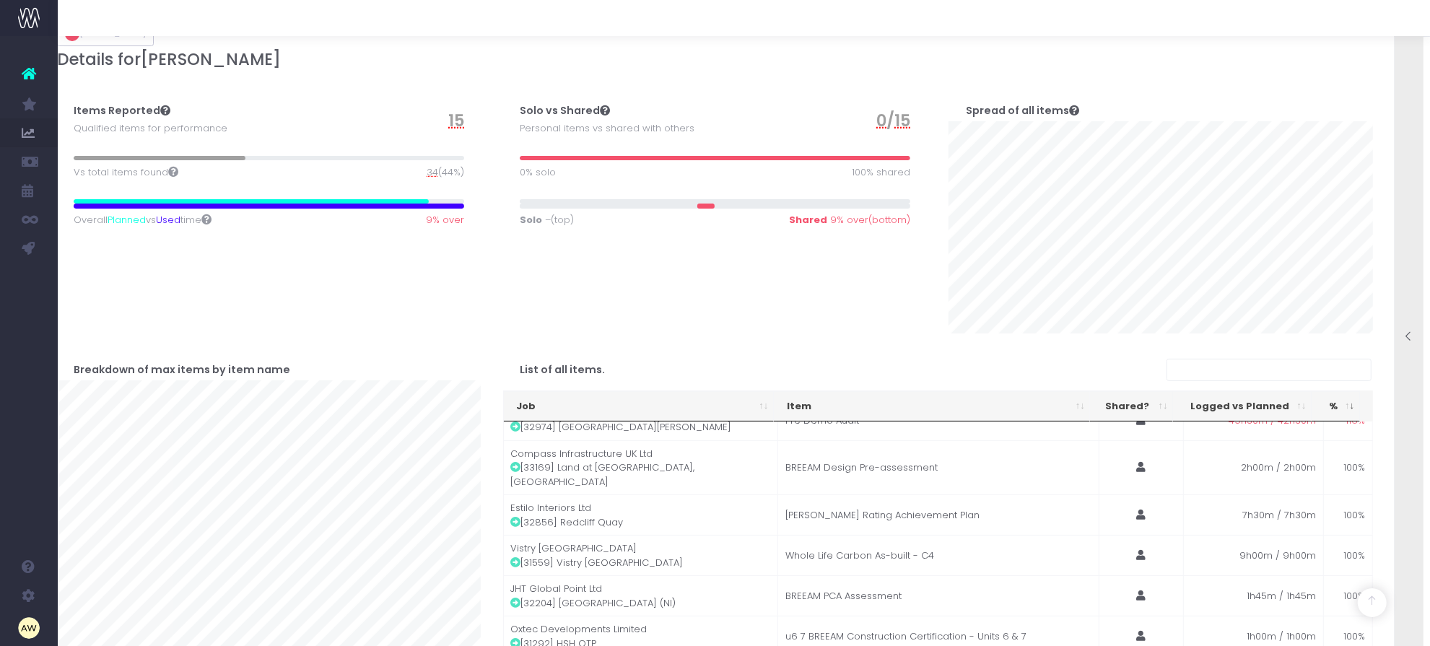
click at [1407, 336] on icon at bounding box center [1409, 337] width 12 height 12
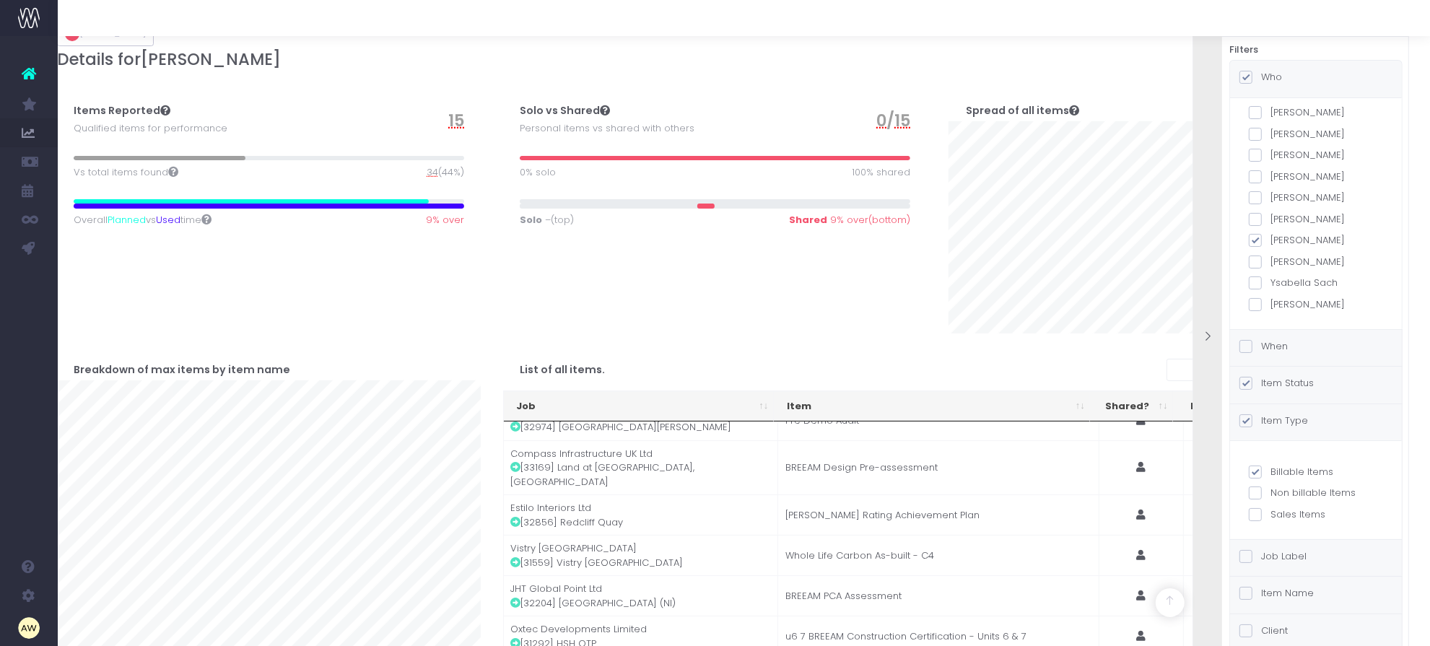
click at [1307, 178] on label "[PERSON_NAME]" at bounding box center [1316, 177] width 134 height 14
click at [1280, 178] on input "[PERSON_NAME]" at bounding box center [1274, 174] width 9 height 9
checkbox input "true"
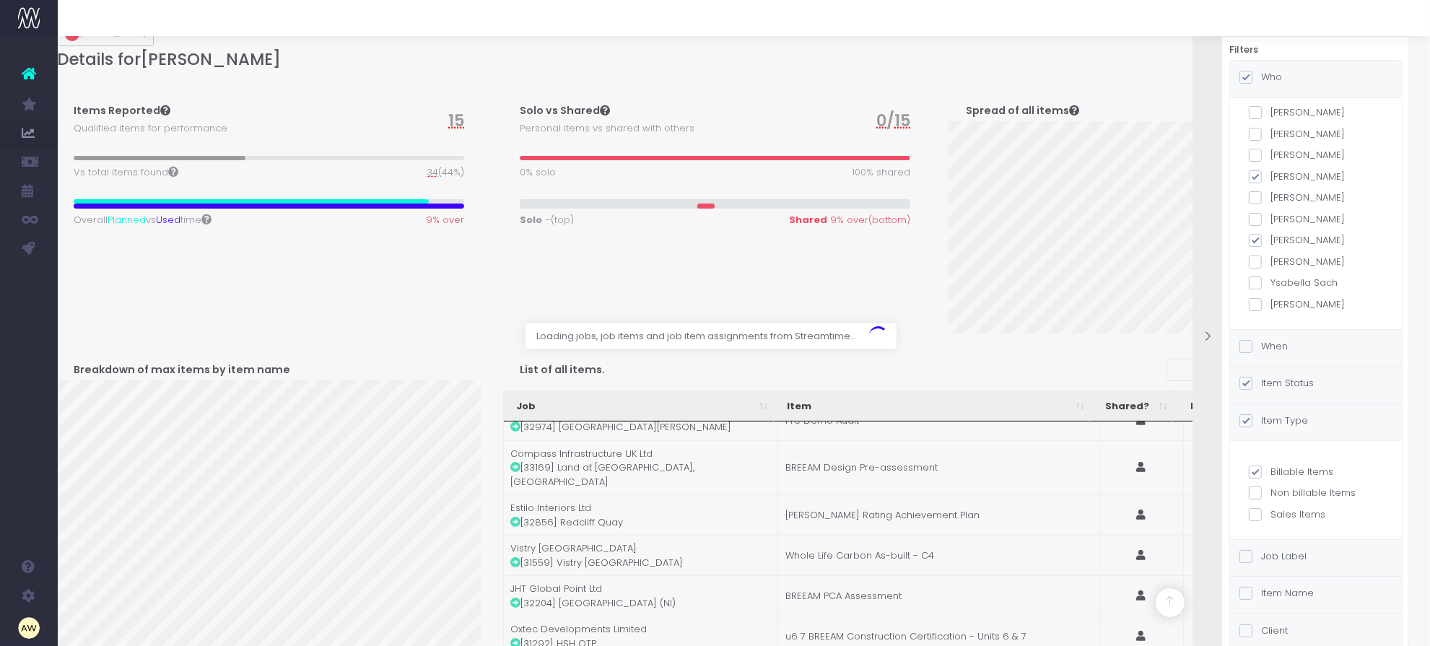
click at [1301, 238] on label "[PERSON_NAME]" at bounding box center [1316, 240] width 134 height 14
click at [1280, 238] on input "[PERSON_NAME]" at bounding box center [1274, 237] width 9 height 9
checkbox input "false"
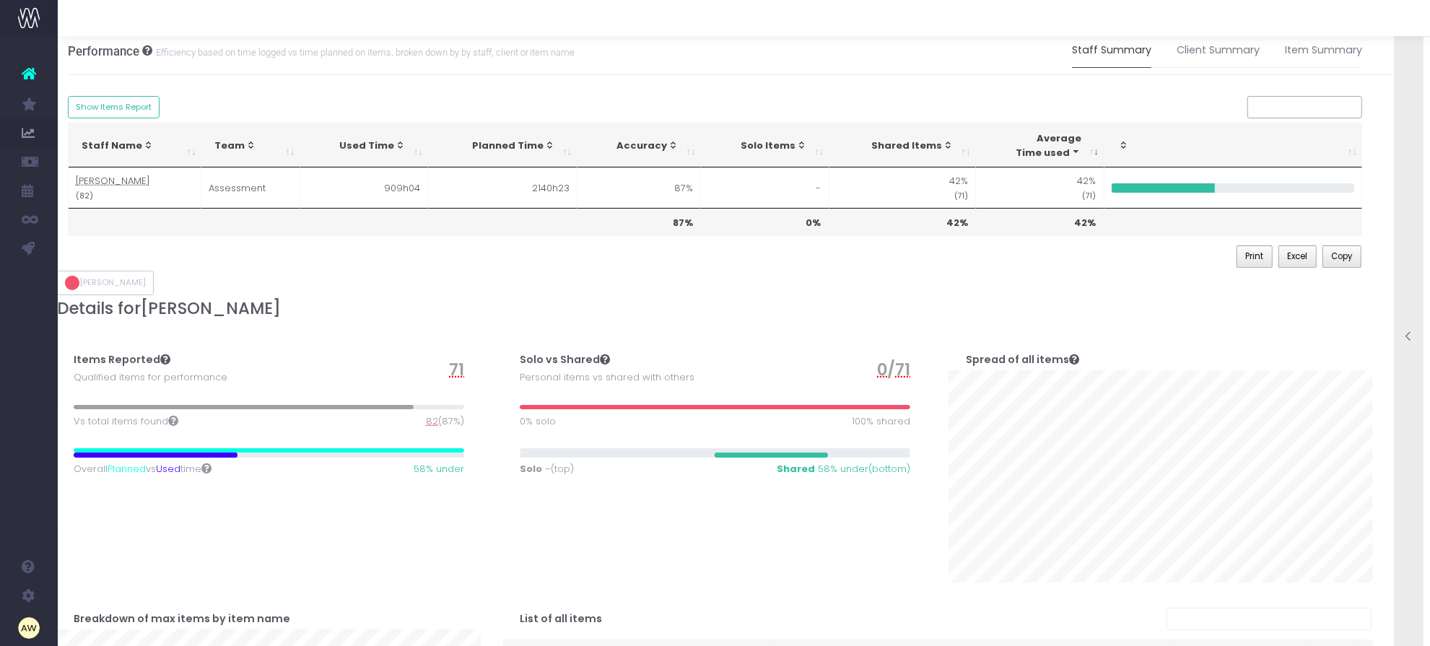
scroll to position [0, 11]
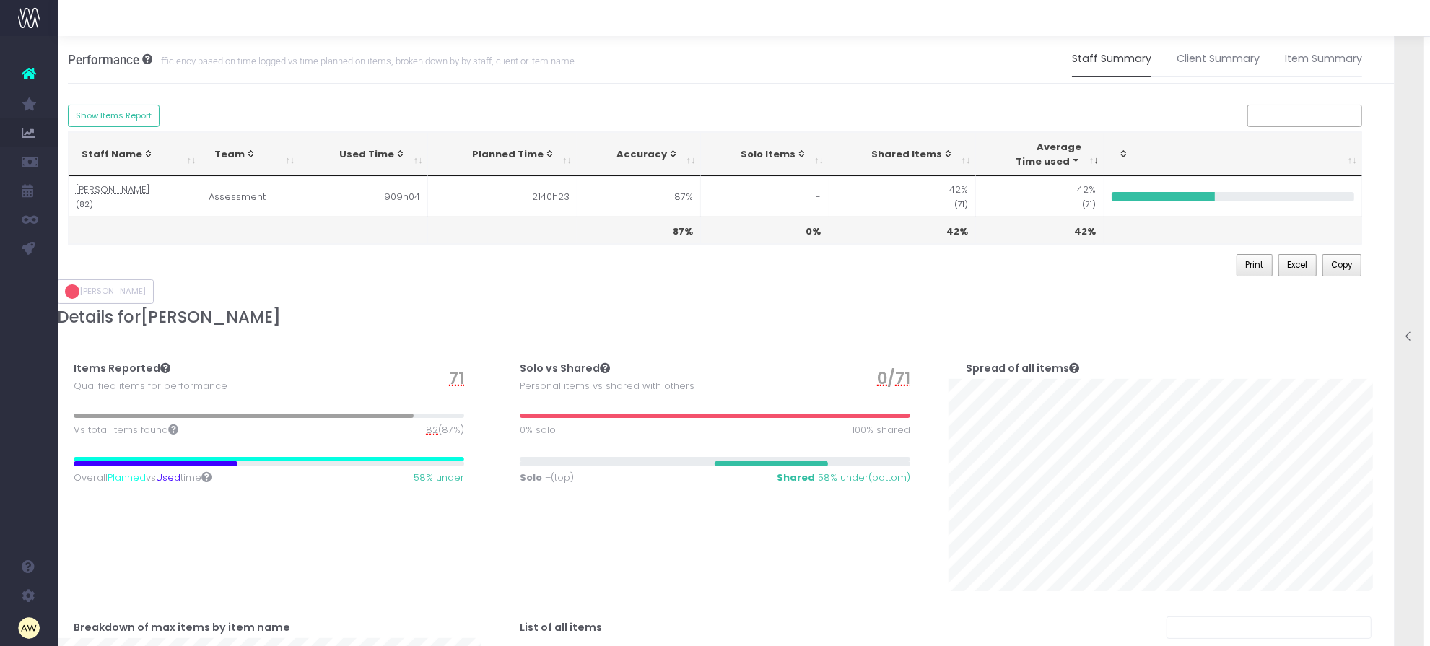
click at [1408, 331] on icon at bounding box center [1409, 337] width 12 height 12
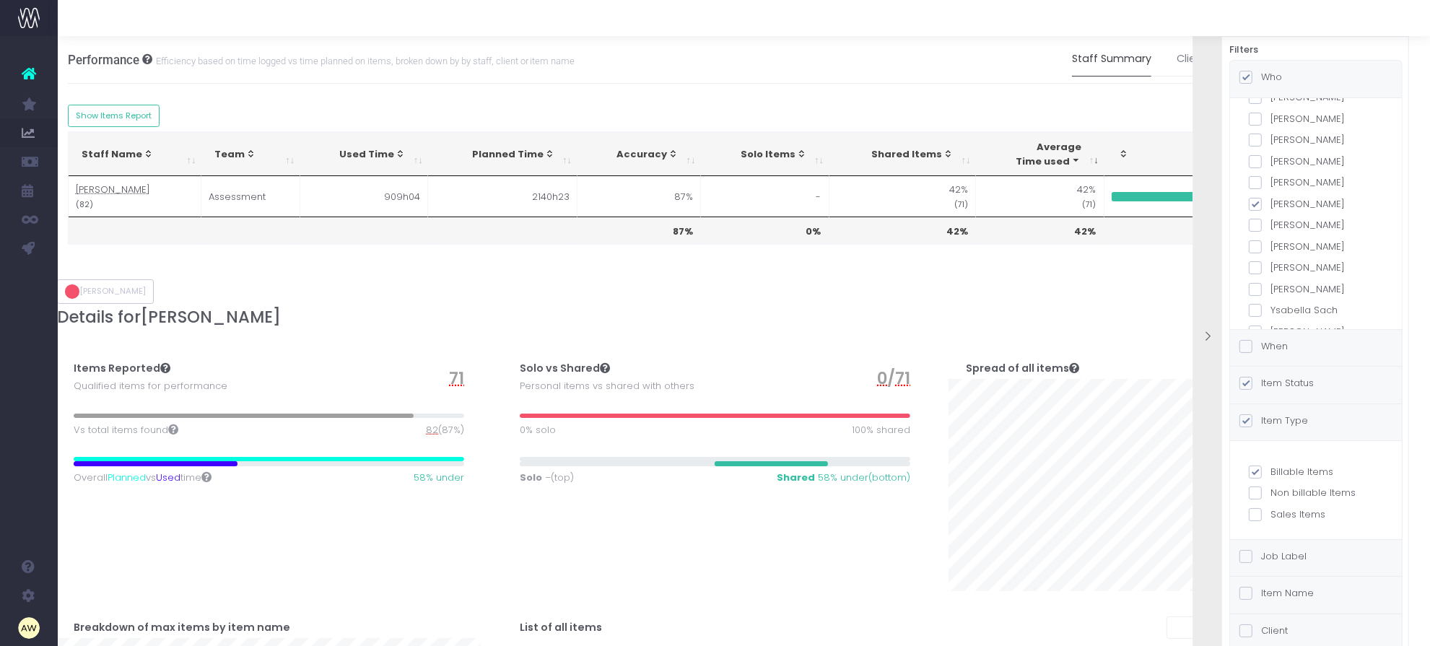
scroll to position [460, 0]
click at [1307, 384] on label "Item Status" at bounding box center [1276, 383] width 74 height 14
click at [1270, 384] on input "Item Status" at bounding box center [1265, 380] width 9 height 9
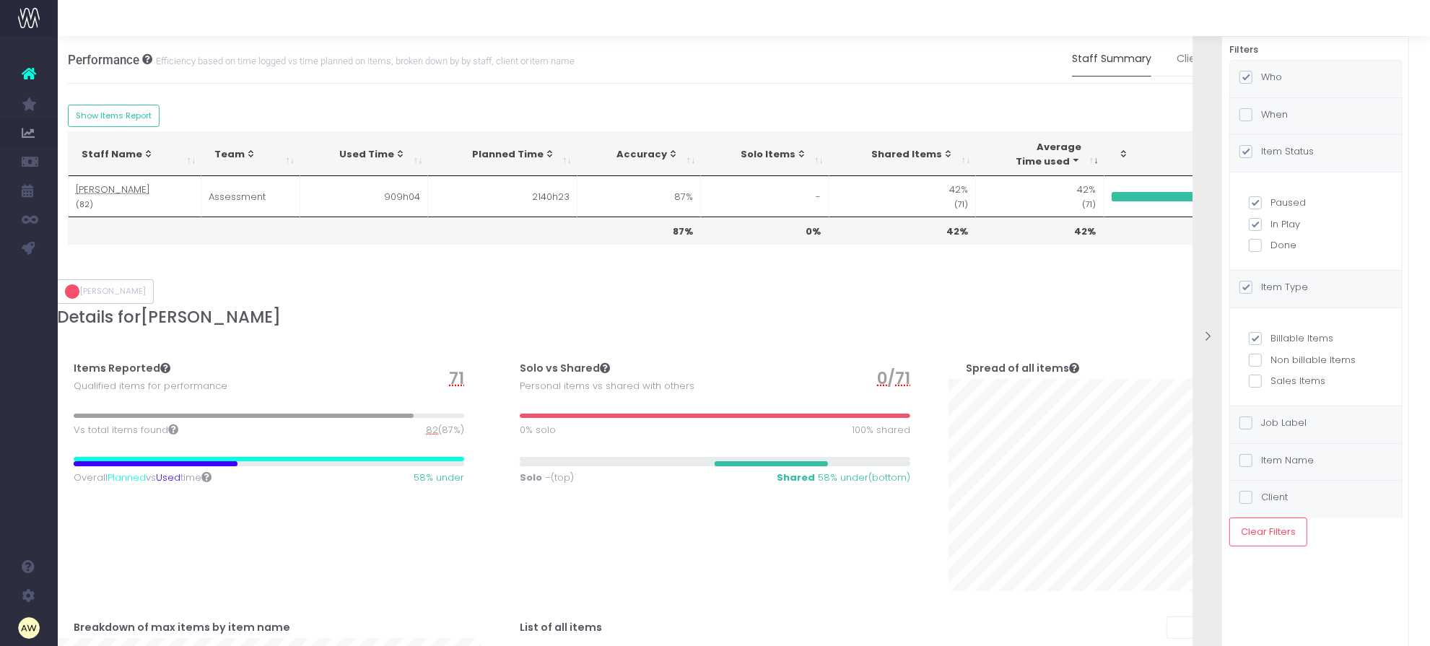
click at [1210, 355] on div at bounding box center [1207, 337] width 29 height 645
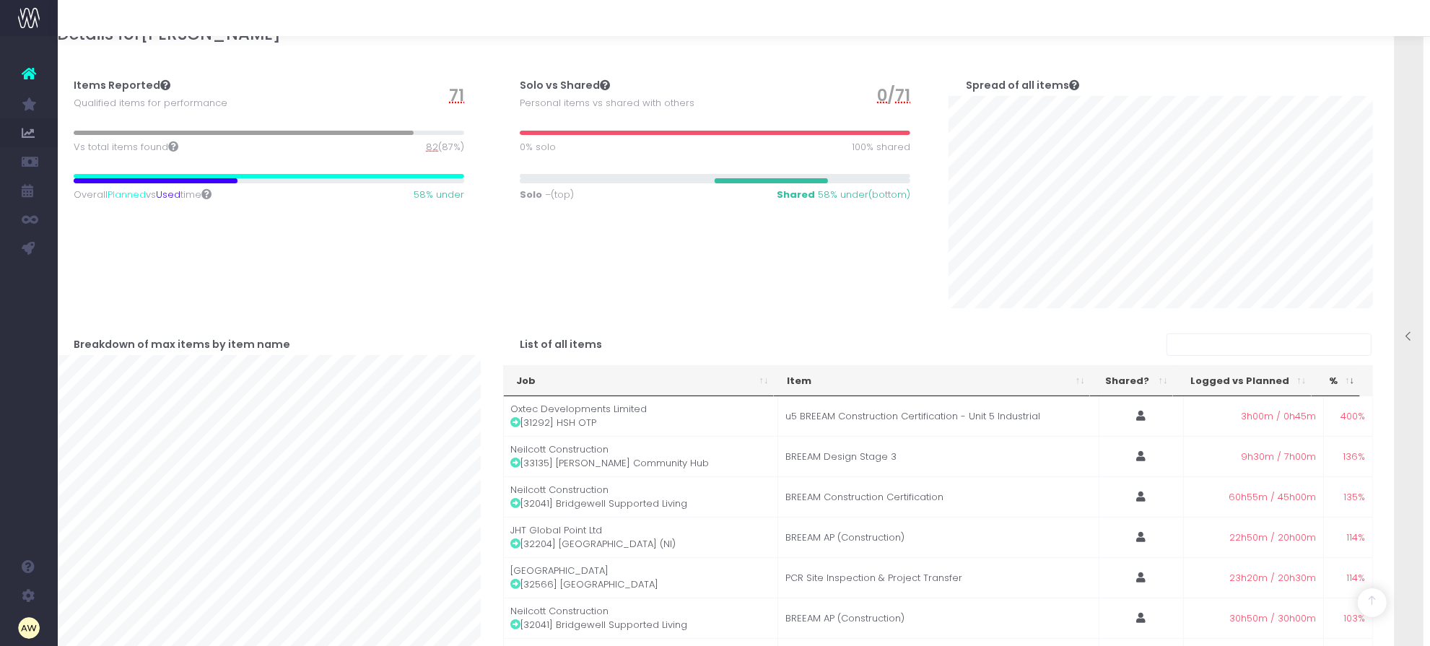
scroll to position [180, 11]
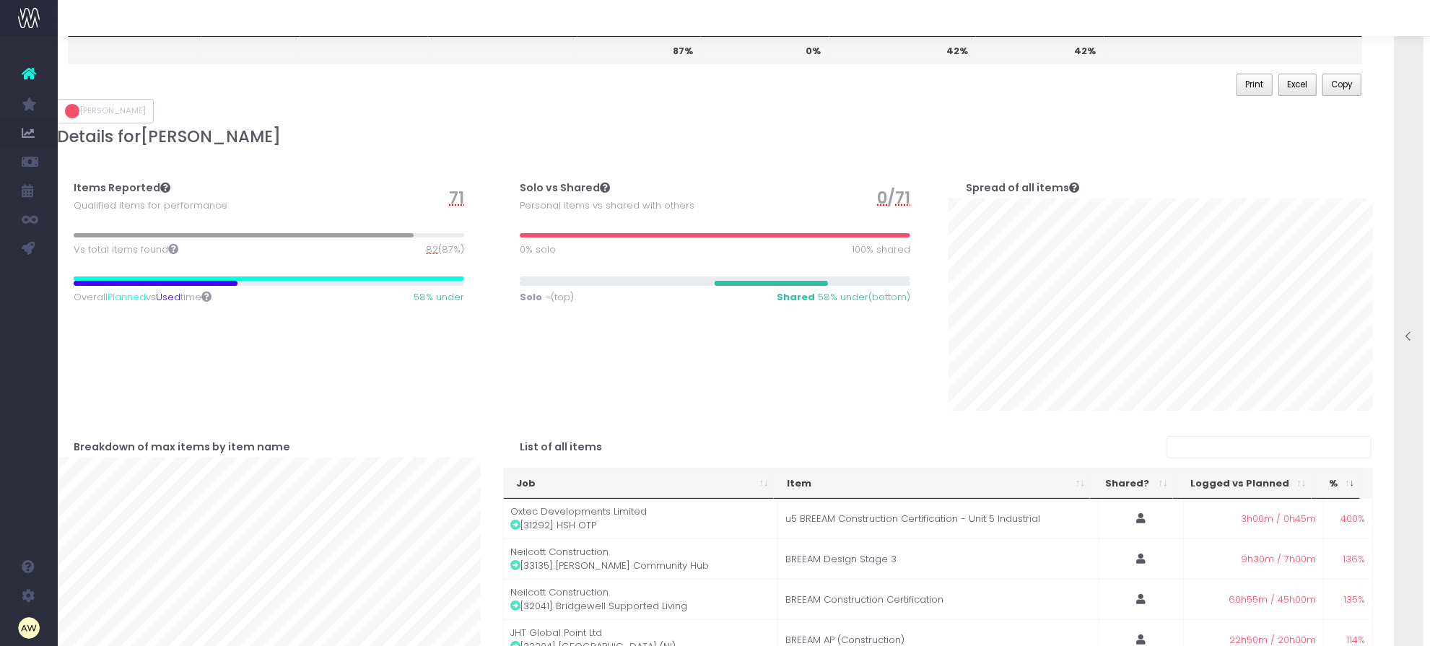
click at [428, 248] on span "82" at bounding box center [432, 250] width 12 height 14
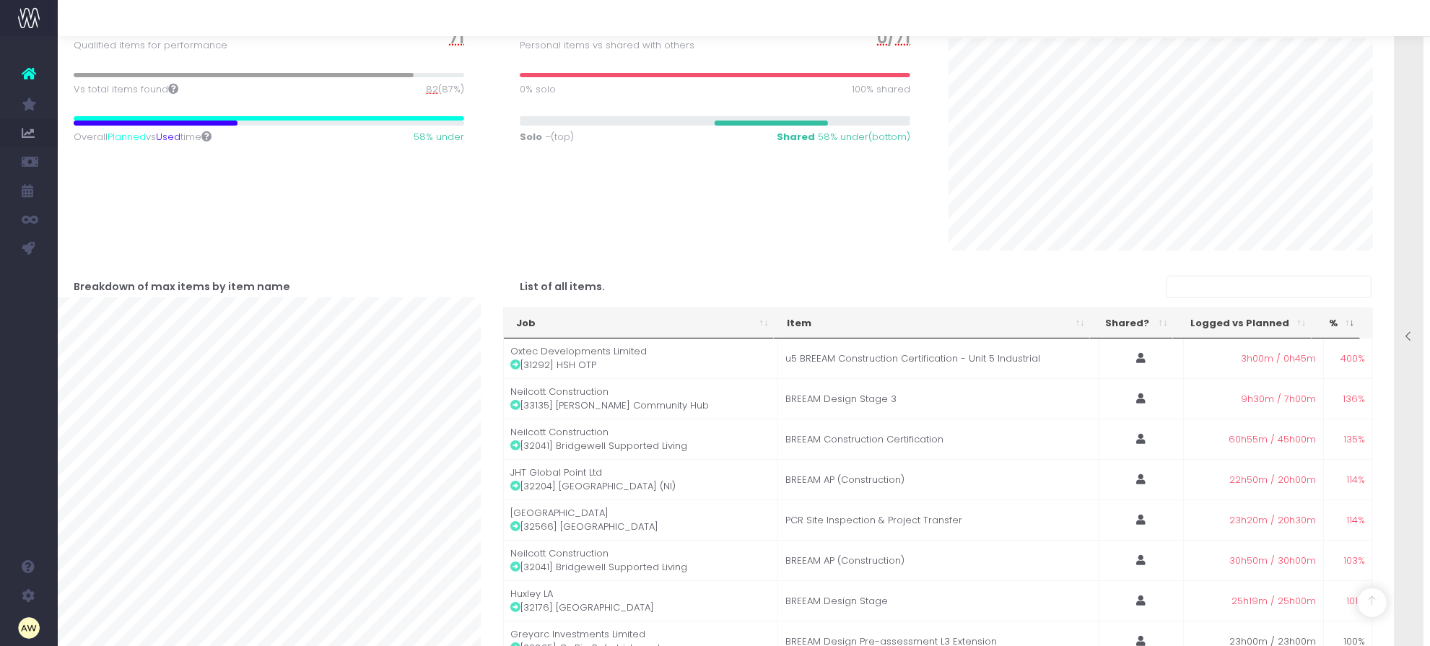
scroll to position [438, 11]
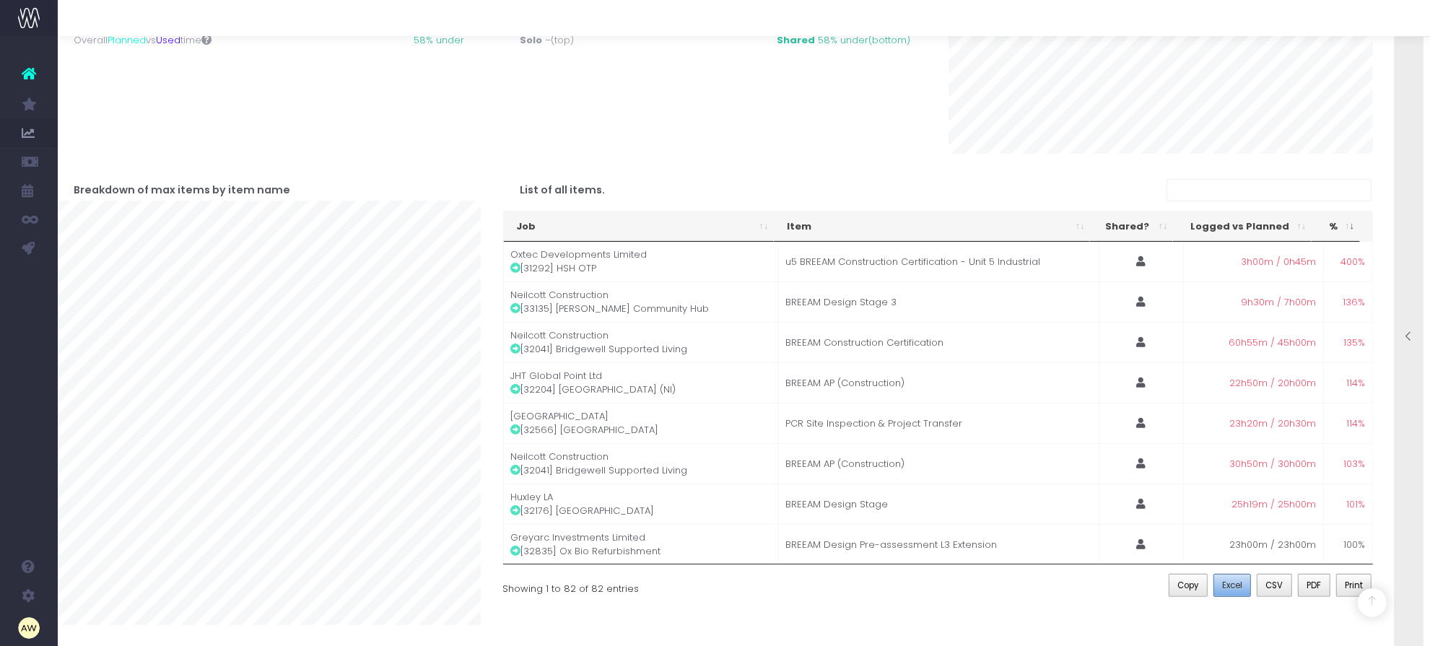
click at [1247, 590] on button "Excel" at bounding box center [1232, 585] width 38 height 23
